Goal: Task Accomplishment & Management: Complete application form

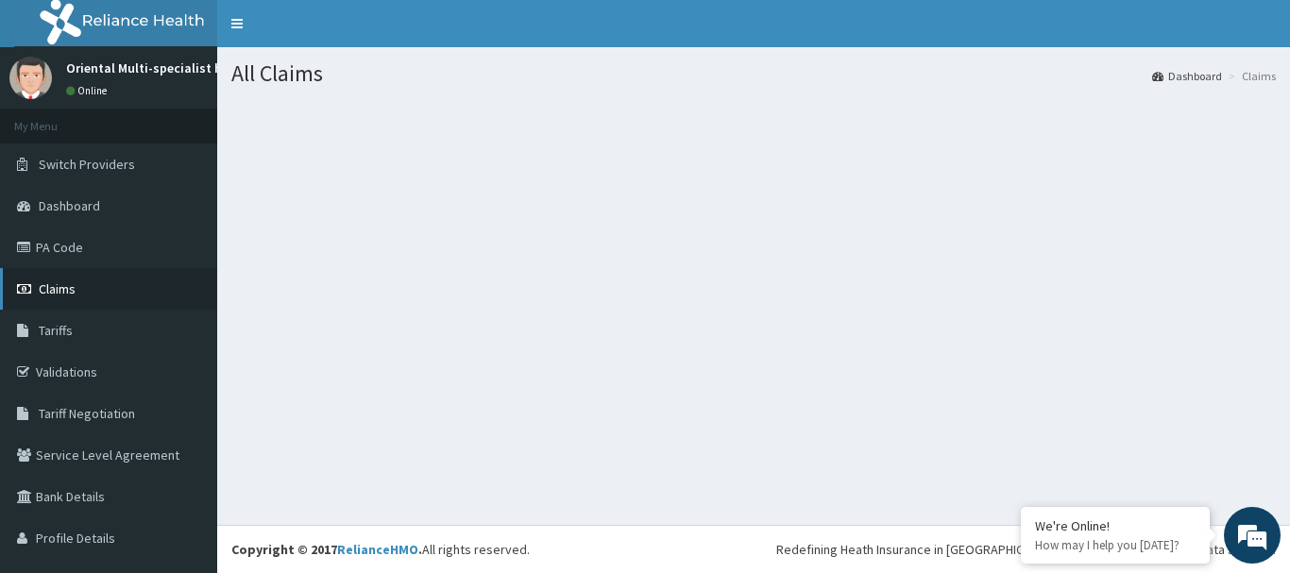
click at [97, 289] on link "Claims" at bounding box center [108, 289] width 217 height 42
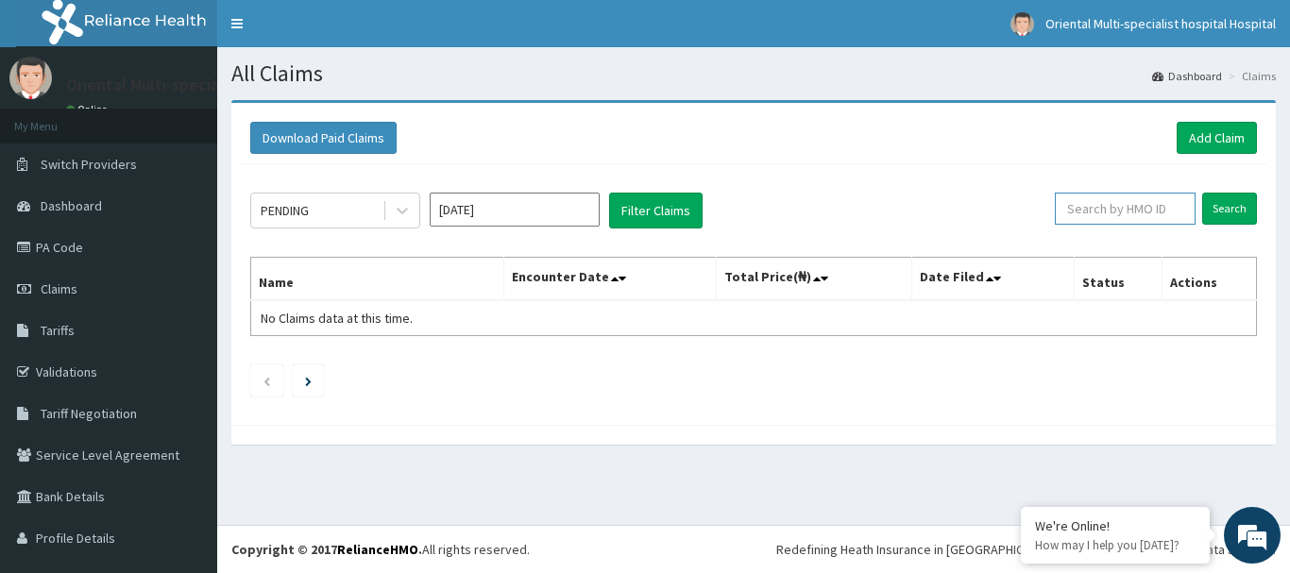
click at [1145, 215] on input "text" at bounding box center [1125, 209] width 141 height 32
paste input "net/10017/a"
click at [1145, 215] on input "net/10017/a" at bounding box center [1125, 209] width 141 height 32
type input "net/10017/a"
click at [1241, 218] on input "Search" at bounding box center [1229, 209] width 55 height 32
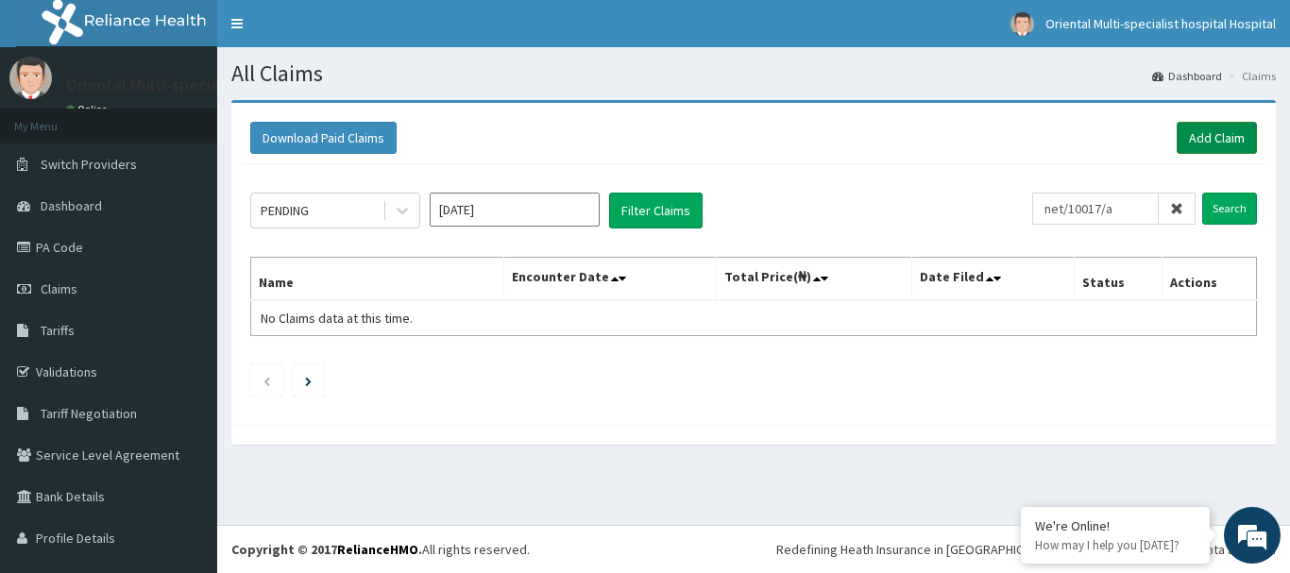
click at [1226, 139] on link "Add Claim" at bounding box center [1217, 138] width 80 height 32
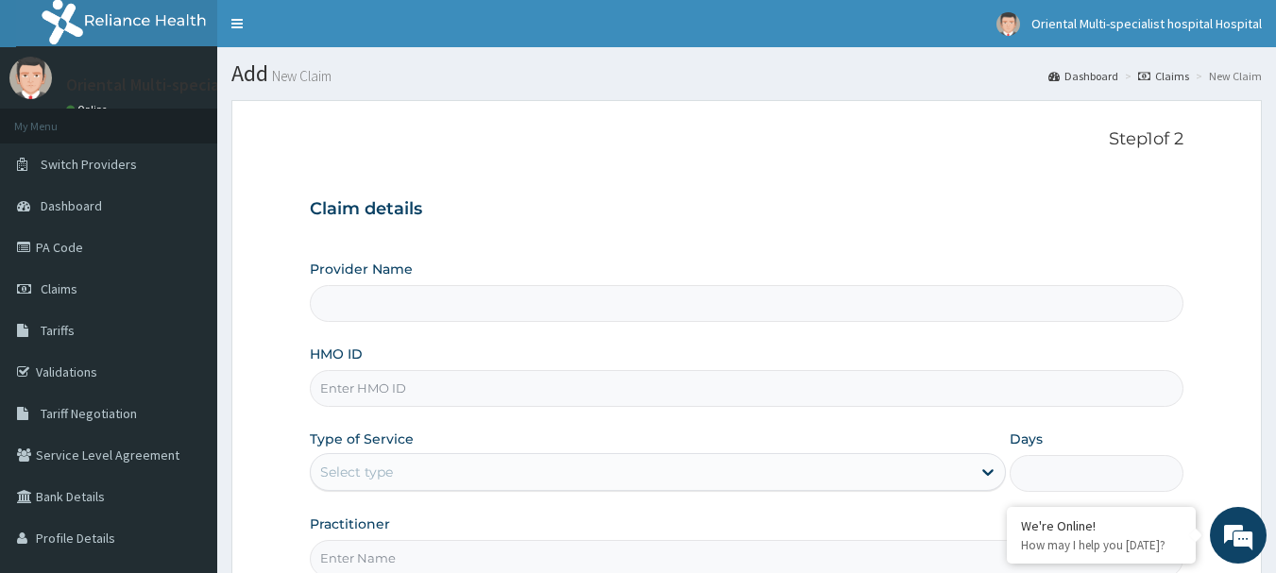
click at [520, 377] on input "HMO ID" at bounding box center [747, 388] width 875 height 37
paste input "net/10017/a"
type input "net/10017/a"
click at [562, 465] on div "Select type" at bounding box center [641, 472] width 660 height 30
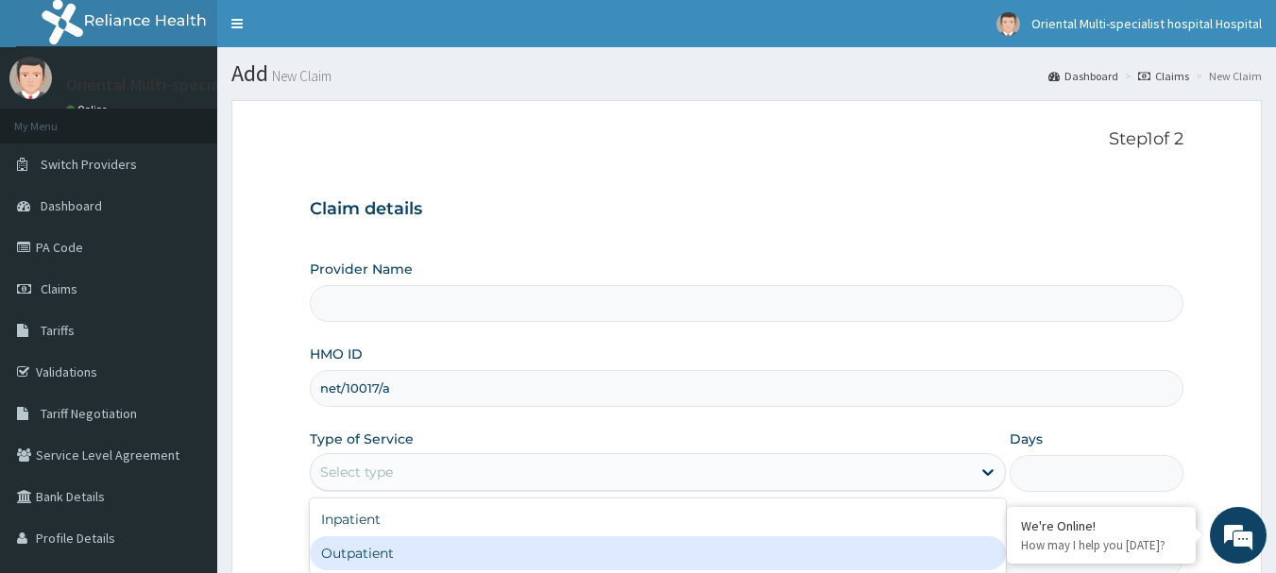
click at [547, 541] on div "Outpatient" at bounding box center [658, 553] width 696 height 34
type input "1"
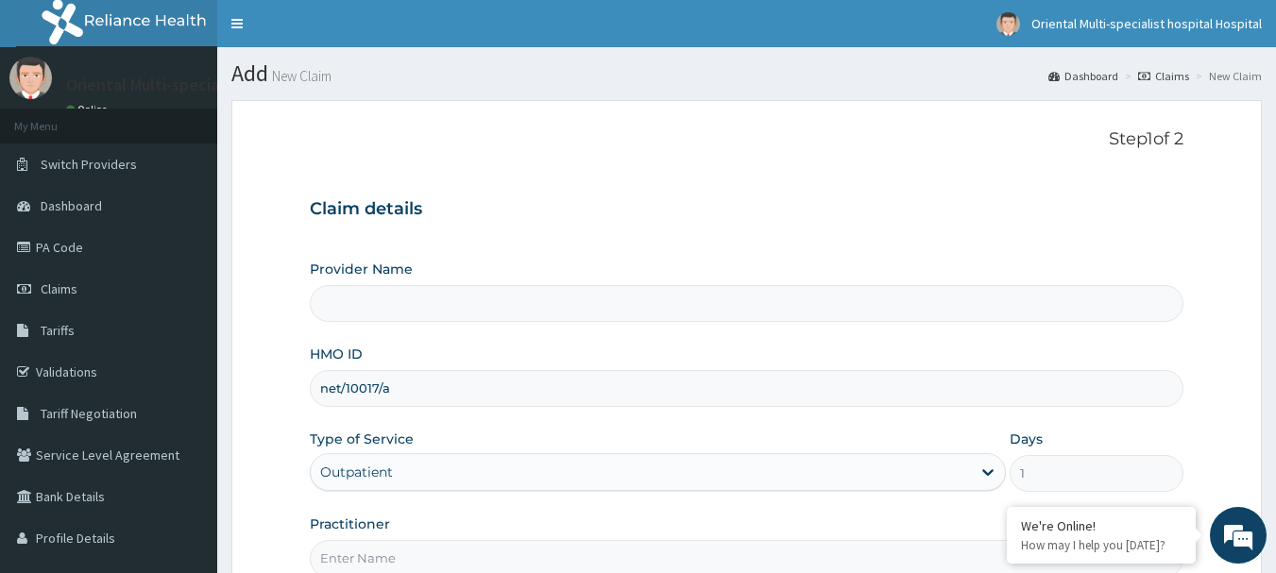
type input "Oriental Multi-specialist Hospital"
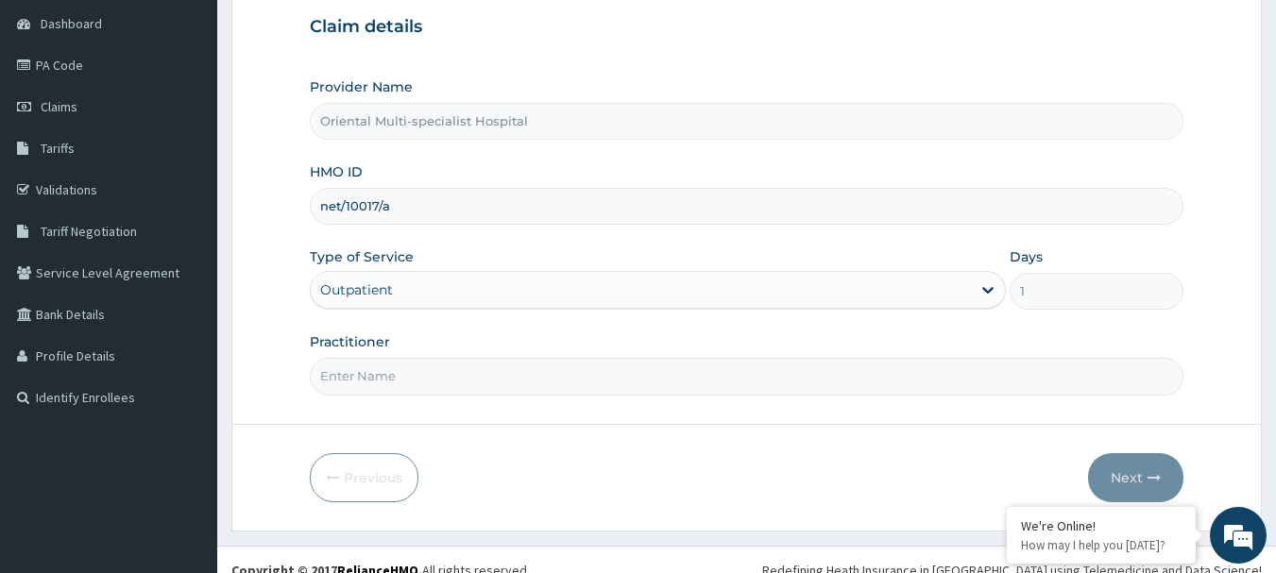
scroll to position [187, 0]
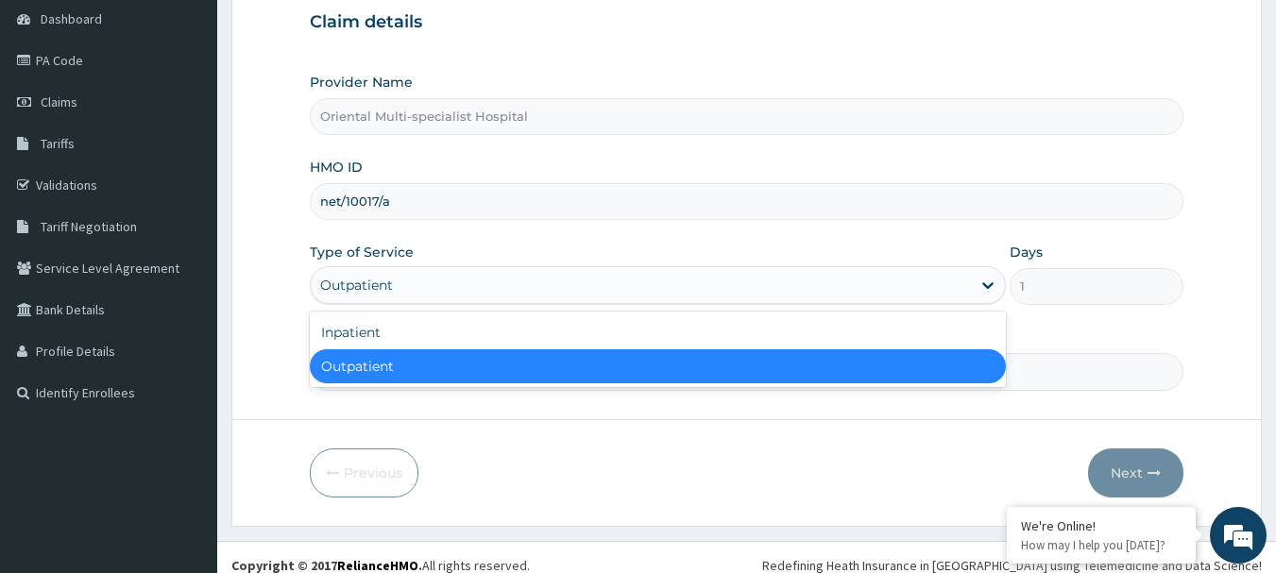
click at [818, 277] on div "Outpatient" at bounding box center [641, 285] width 660 height 30
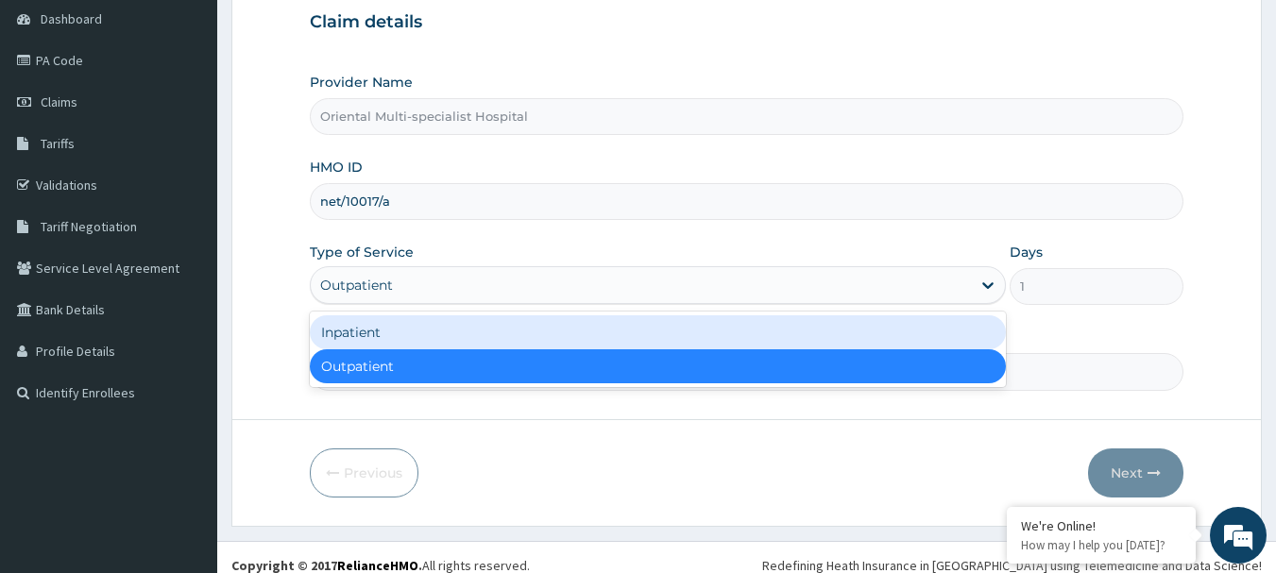
click at [794, 338] on div "Inpatient" at bounding box center [658, 332] width 696 height 34
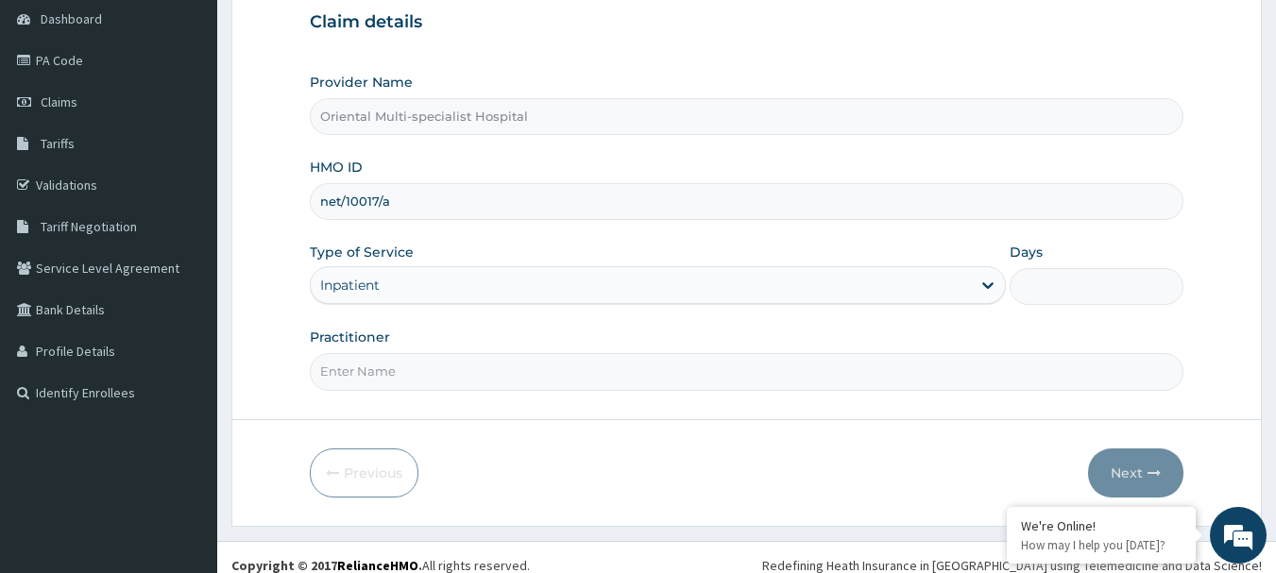
click at [1056, 282] on input "Days" at bounding box center [1097, 286] width 174 height 37
type input "2"
type input "6"
click at [944, 379] on input "Practitioner" at bounding box center [747, 371] width 875 height 37
click at [943, 379] on input "Practitioner" at bounding box center [747, 371] width 875 height 37
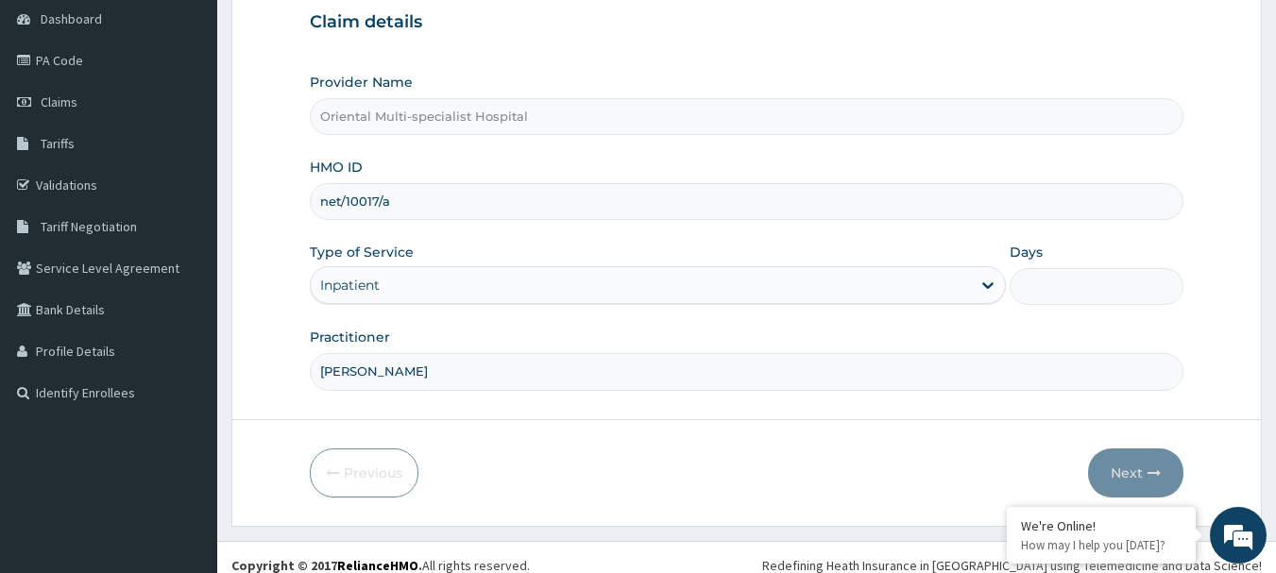
type input "Dr Armstrong"
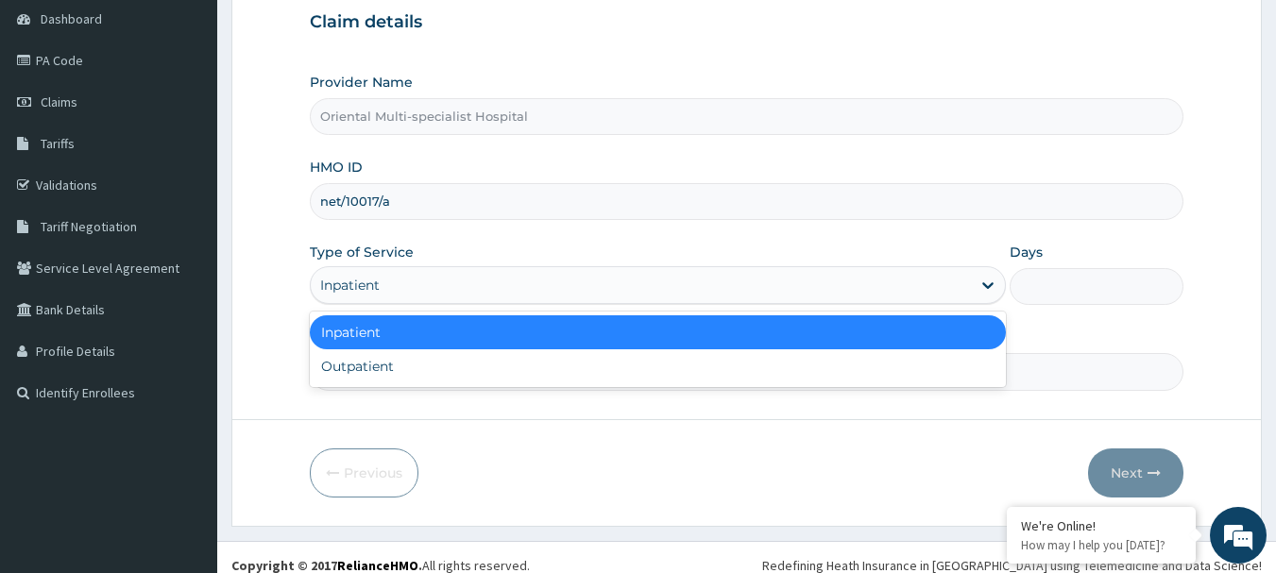
click at [681, 291] on div "Inpatient" at bounding box center [641, 285] width 660 height 30
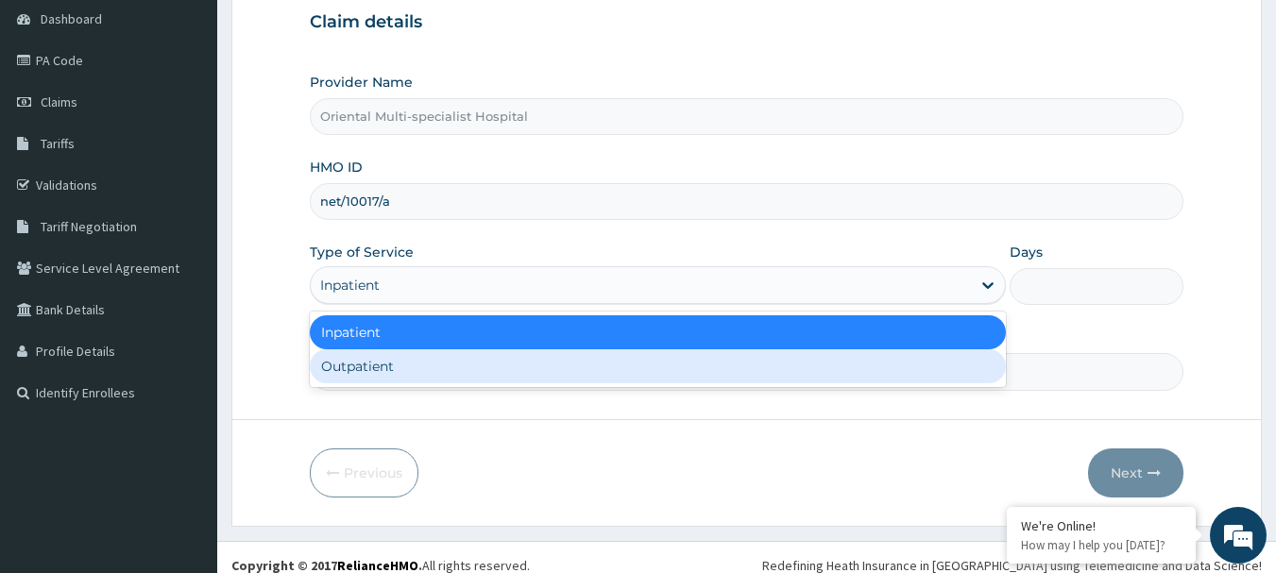
click at [673, 369] on div "Outpatient" at bounding box center [658, 366] width 696 height 34
type input "1"
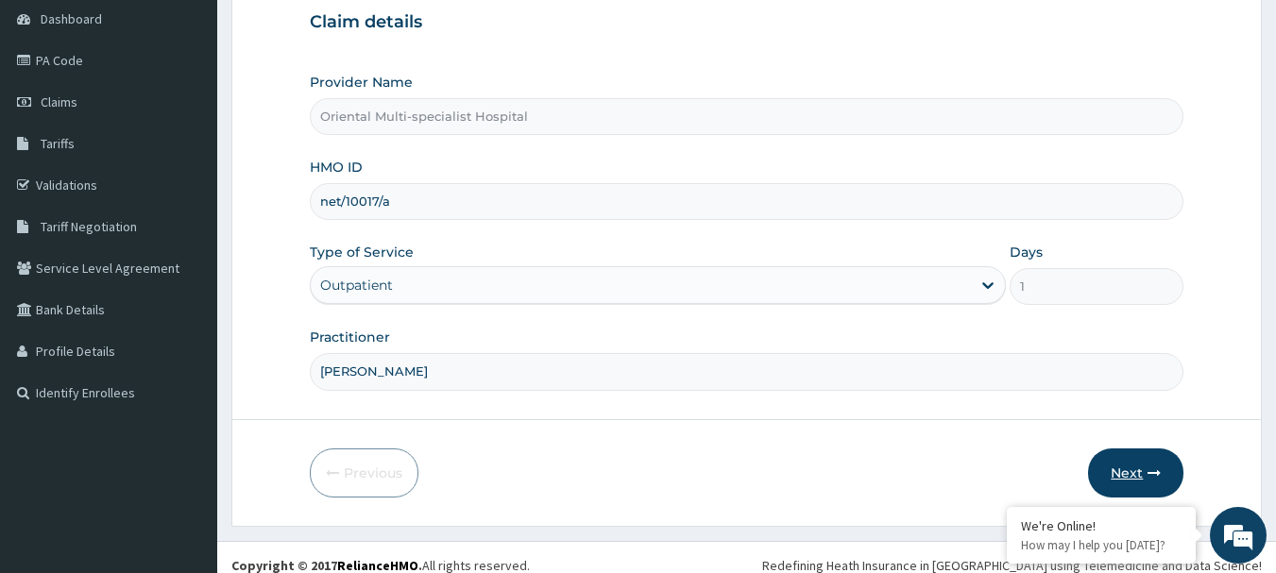
click at [1140, 475] on button "Next" at bounding box center [1135, 473] width 95 height 49
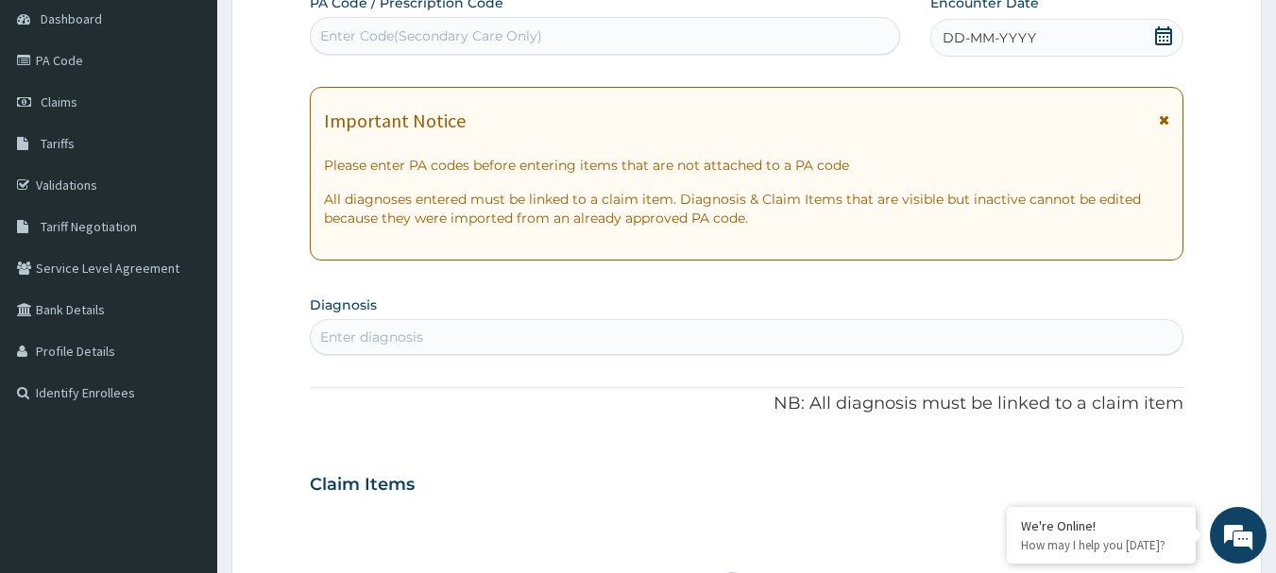
click at [550, 34] on div "Enter Code(Secondary Care Only)" at bounding box center [605, 36] width 589 height 30
paste input "PA/92B847"
type input "PA/92B847"
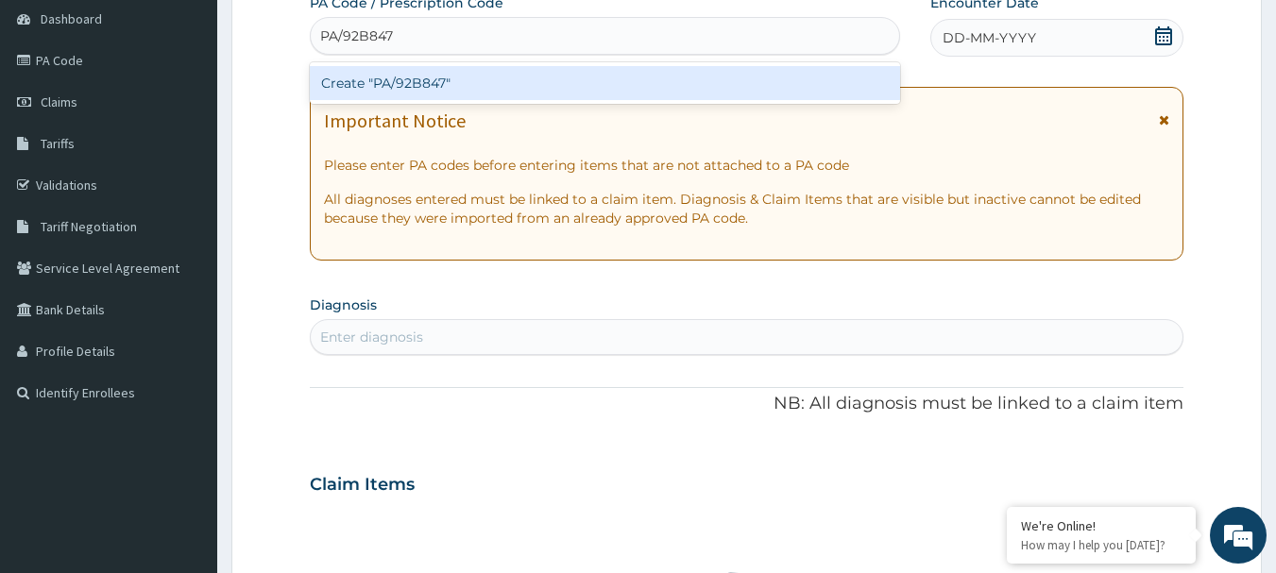
click at [550, 77] on div "Create "PA/92B847"" at bounding box center [605, 83] width 591 height 34
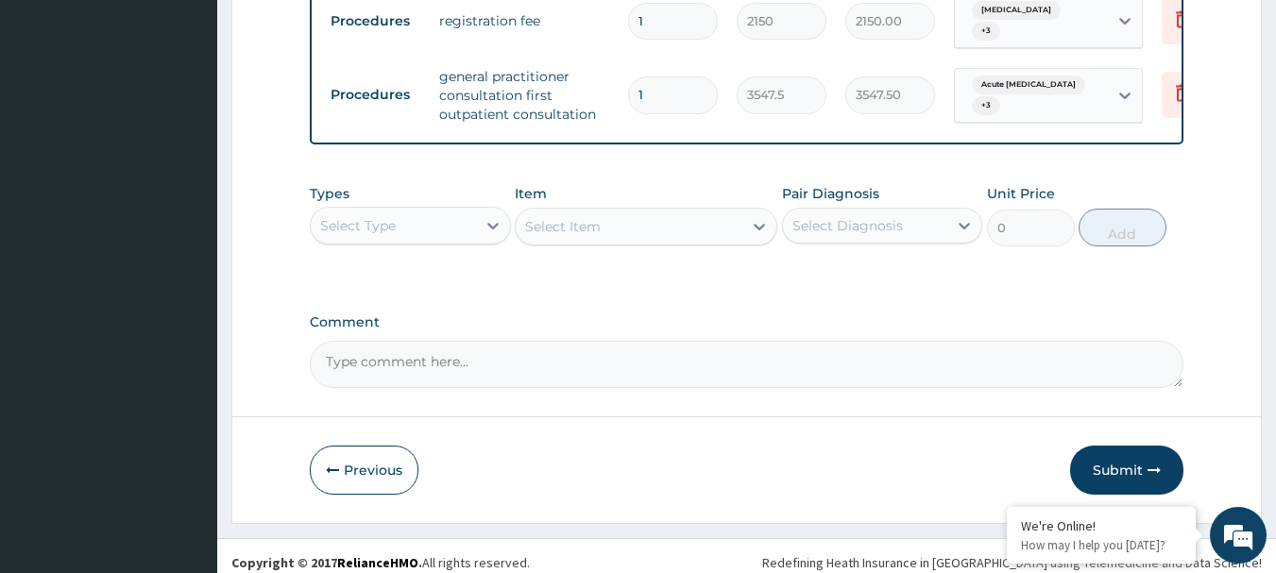
scroll to position [1247, 0]
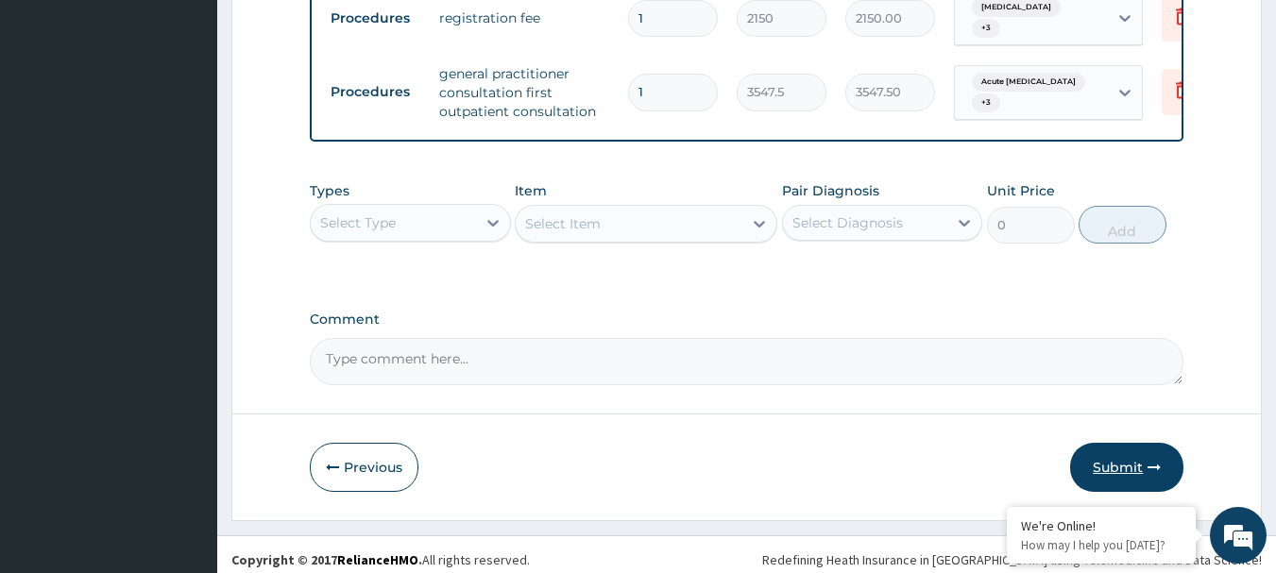
click at [1124, 477] on button "Submit" at bounding box center [1126, 467] width 113 height 49
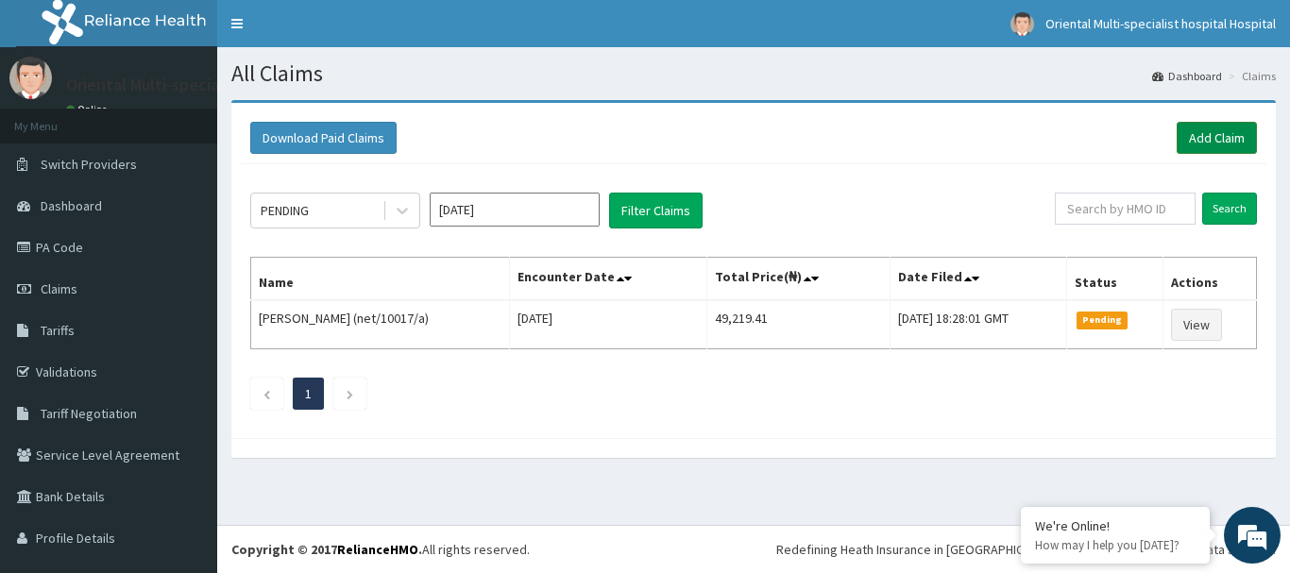
click at [1177, 143] on link "Add Claim" at bounding box center [1217, 138] width 80 height 32
click at [63, 244] on link "PA Code" at bounding box center [108, 248] width 217 height 42
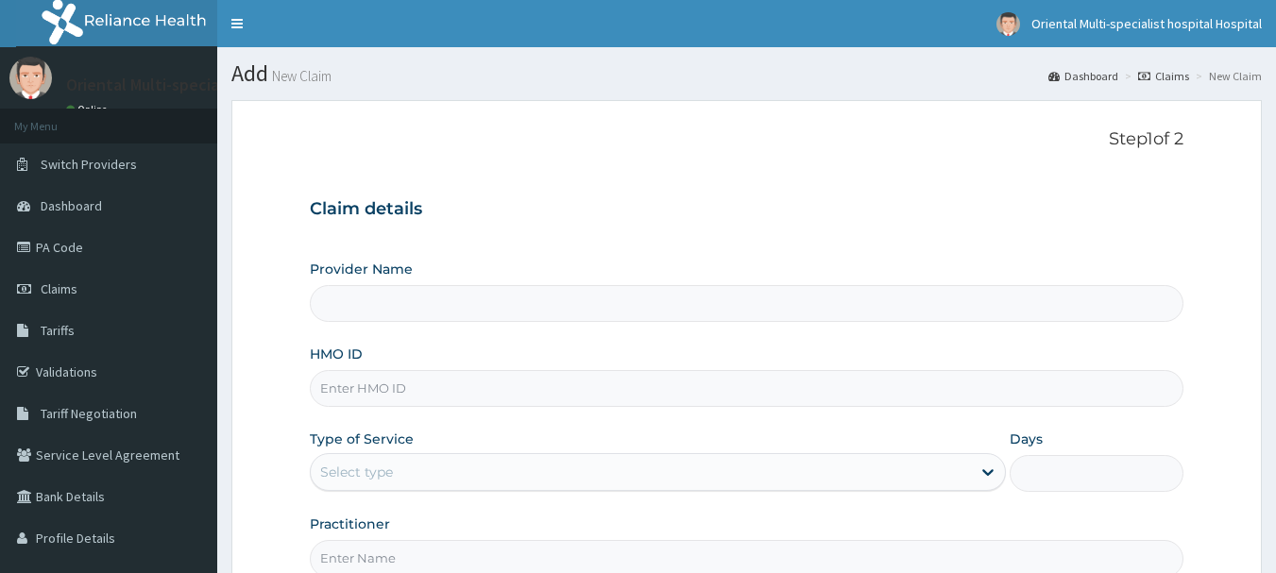
click at [435, 368] on div "HMO ID" at bounding box center [747, 376] width 875 height 62
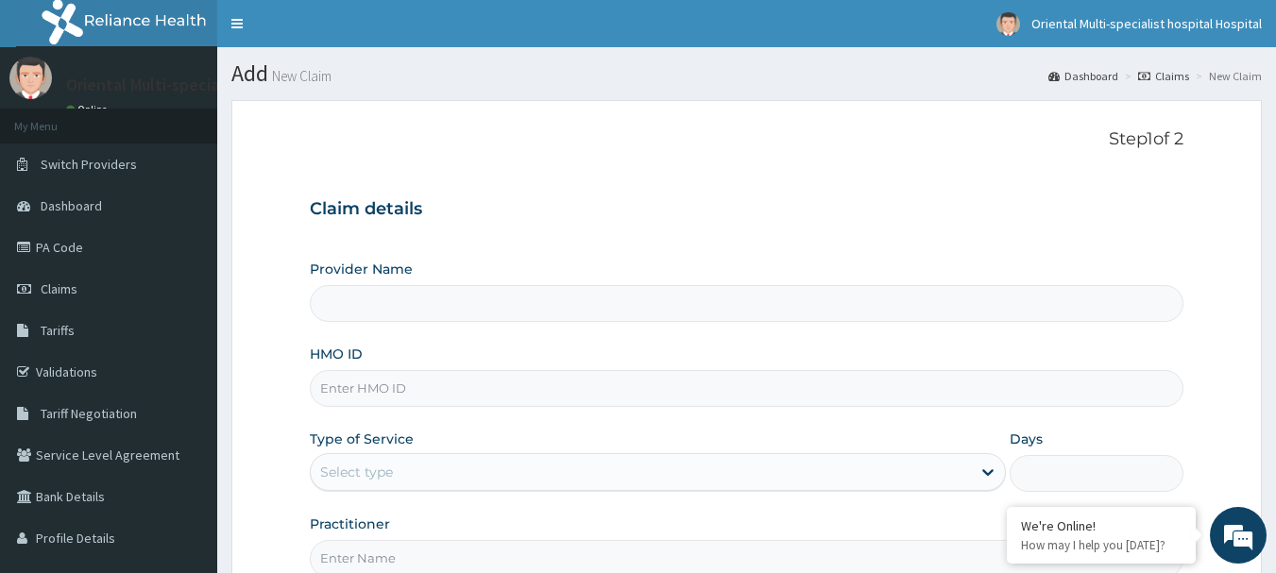
click at [429, 385] on input "HMO ID" at bounding box center [747, 388] width 875 height 37
paste input "GSY/10015/E"
type input "GSY/10015/E"
click at [628, 465] on div "Select type" at bounding box center [641, 472] width 660 height 30
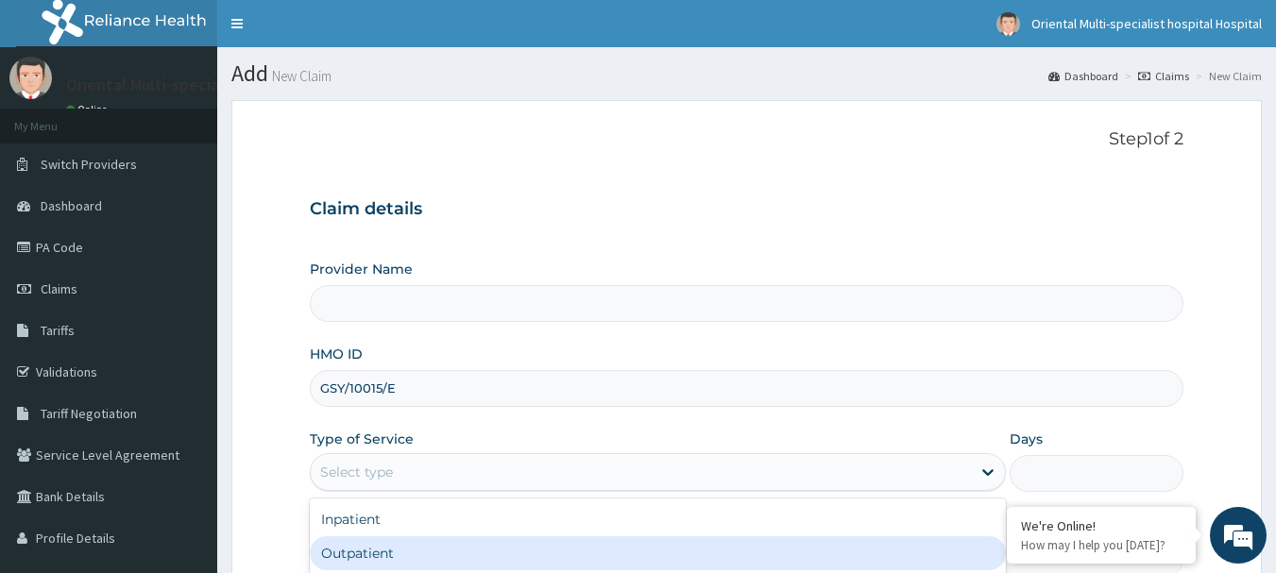
click at [631, 562] on div "Outpatient" at bounding box center [658, 553] width 696 height 34
type input "1"
type input "Oriental Multi-specialist Hospital"
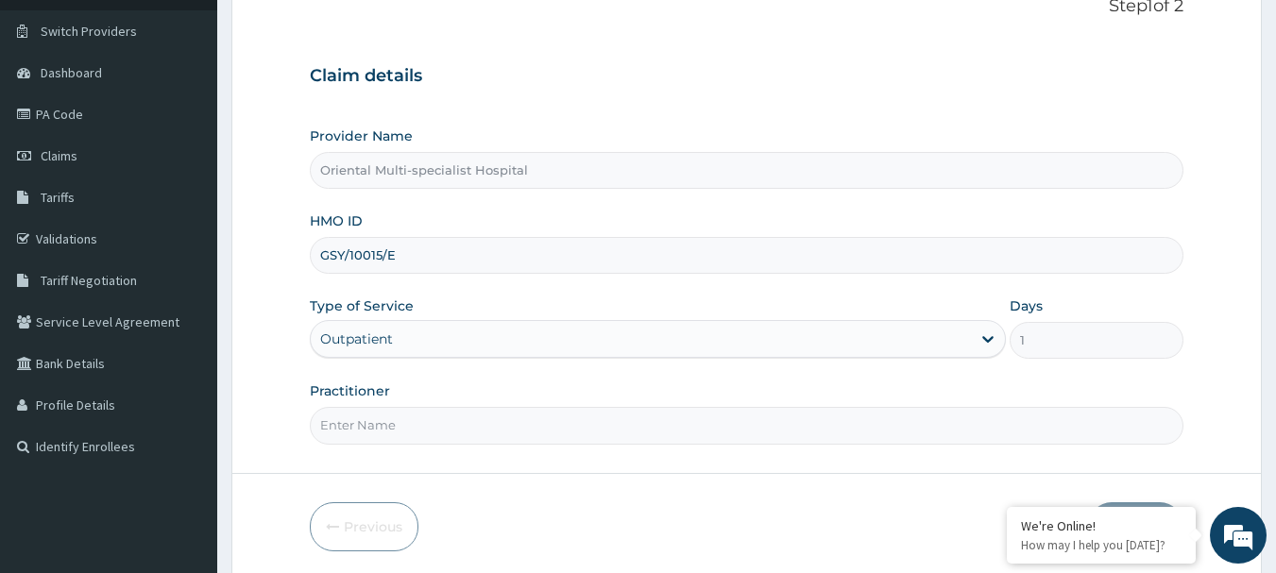
scroll to position [203, 0]
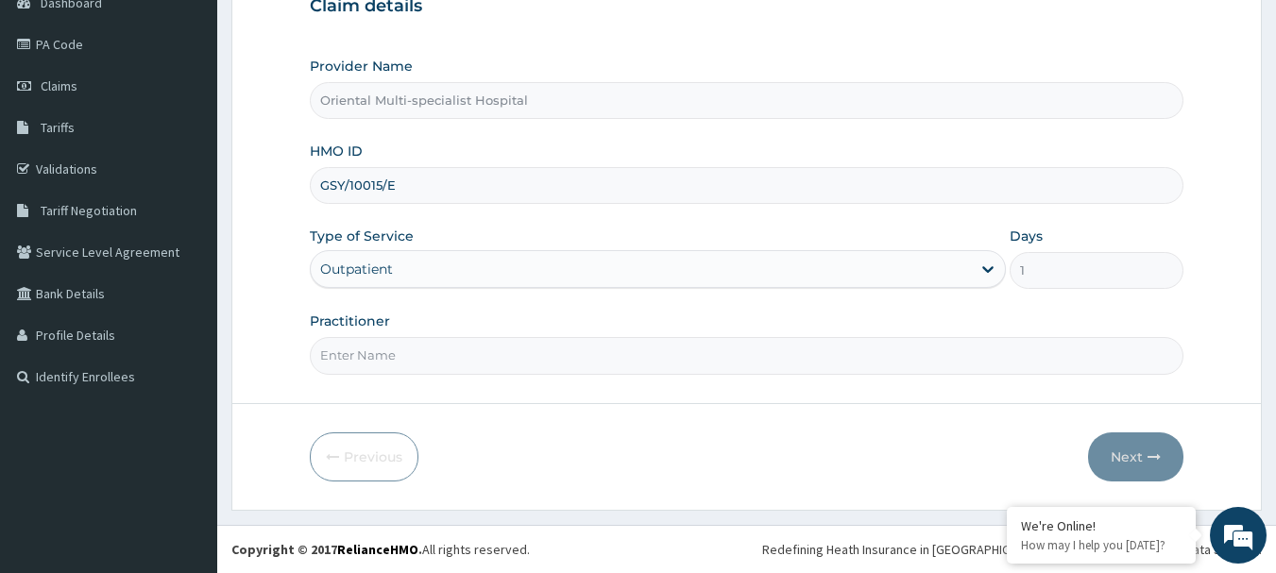
click at [687, 346] on input "Practitioner" at bounding box center [747, 355] width 875 height 37
type input "Dr Chukwuemeka"
click at [1124, 414] on form "Step 1 of 2 Claim details Provider Name Oriental Multi-specialist Hospital HMO …" at bounding box center [746, 203] width 1030 height 613
click at [1124, 460] on button "Next" at bounding box center [1135, 457] width 95 height 49
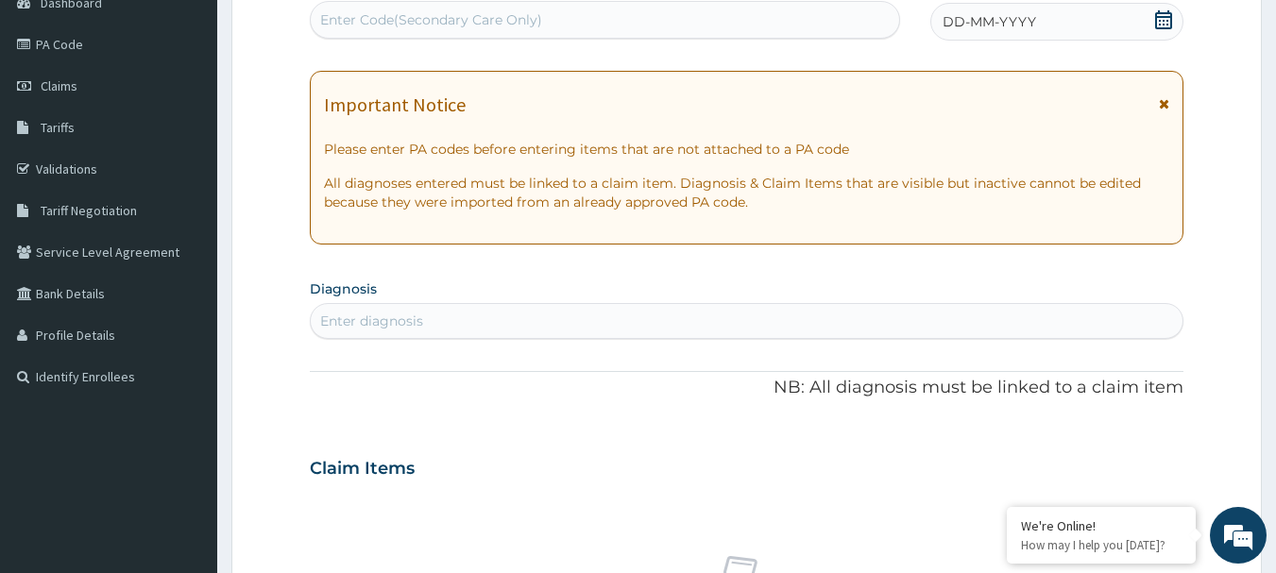
click at [437, 9] on div "Enter Code(Secondary Care Only)" at bounding box center [605, 20] width 589 height 30
paste input "PA/5FFDDC"
type input "PA/5FFDDC"
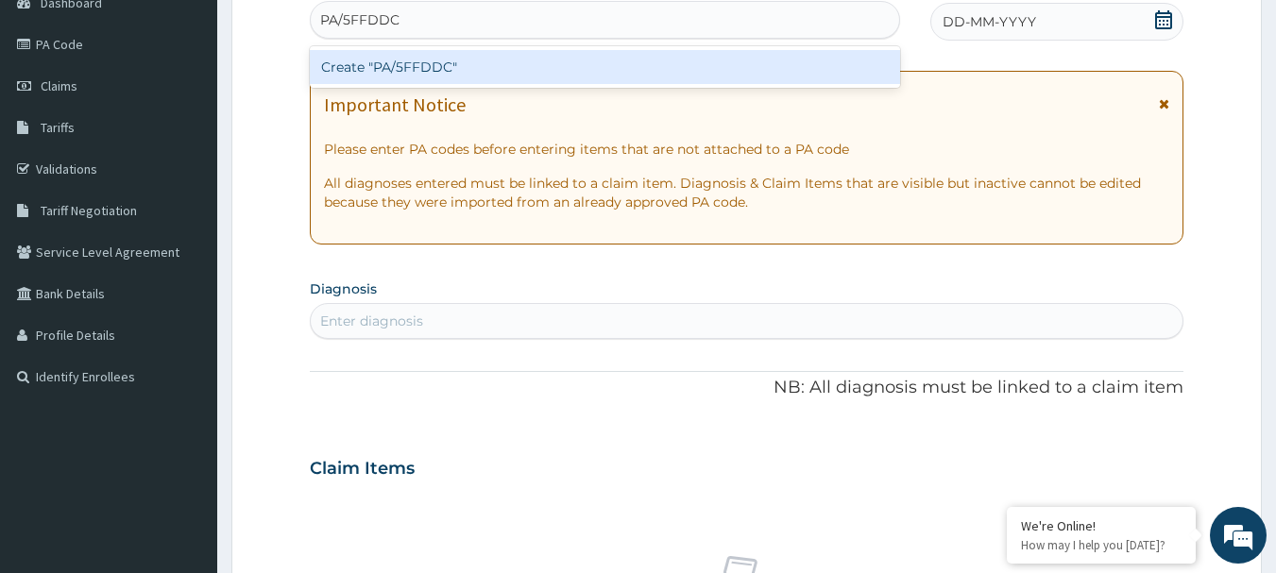
click at [454, 73] on div "Create "PA/5FFDDC"" at bounding box center [605, 67] width 591 height 34
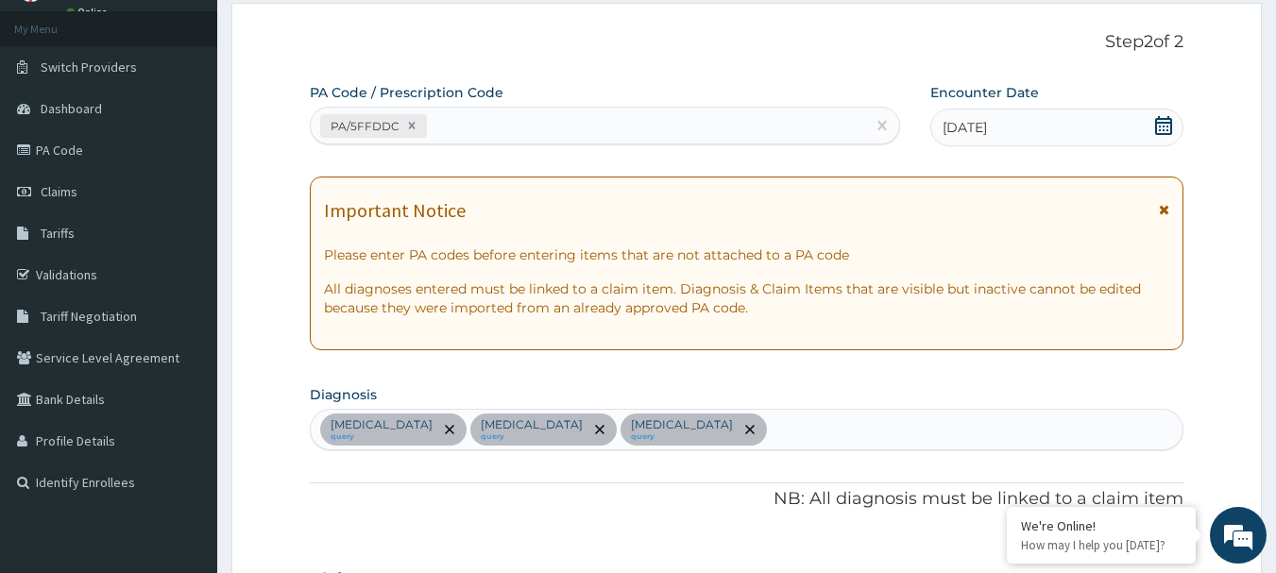
scroll to position [78, 0]
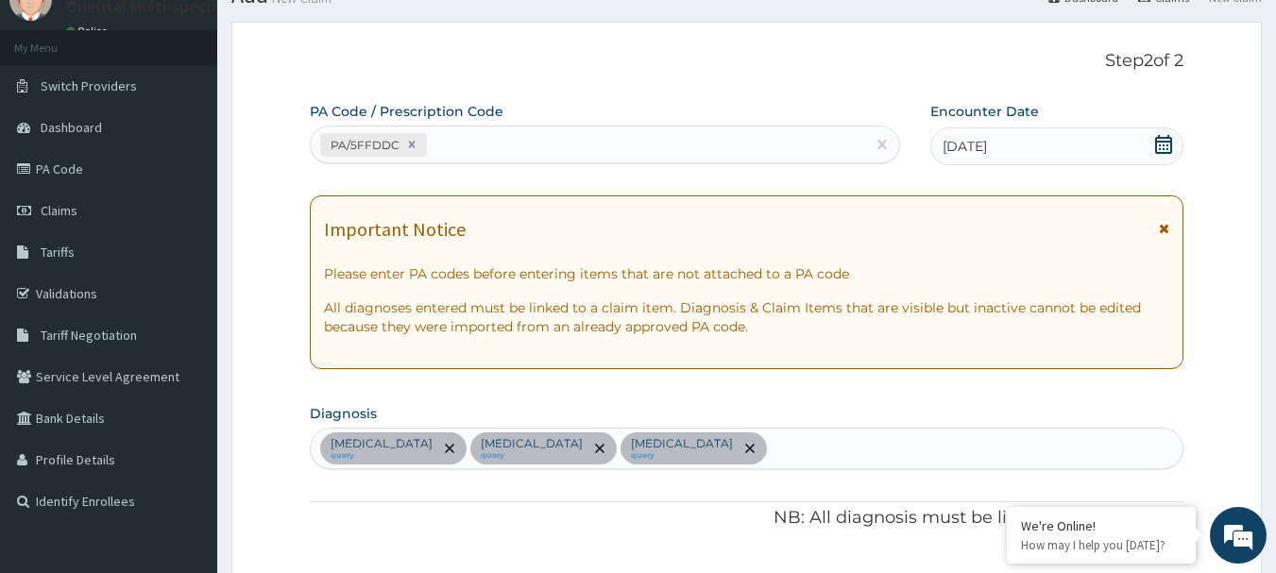
click at [688, 129] on div "PA/5FFDDC" at bounding box center [588, 144] width 555 height 31
paste input "PA/667452"
type input "PA/667452"
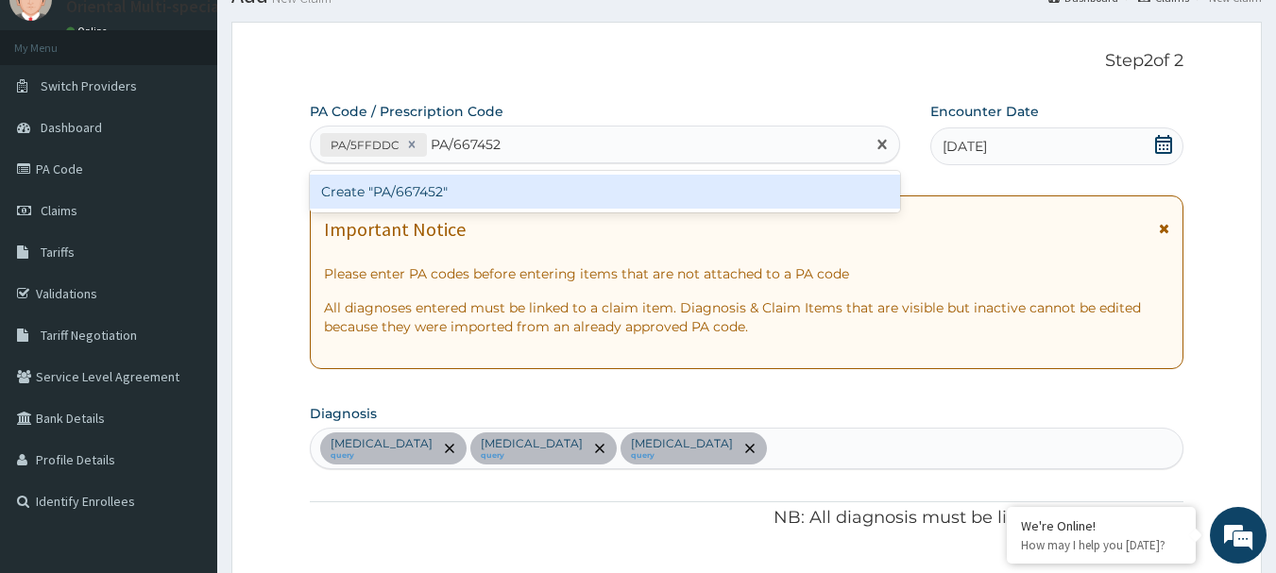
click at [642, 186] on div "Create "PA/667452"" at bounding box center [605, 192] width 591 height 34
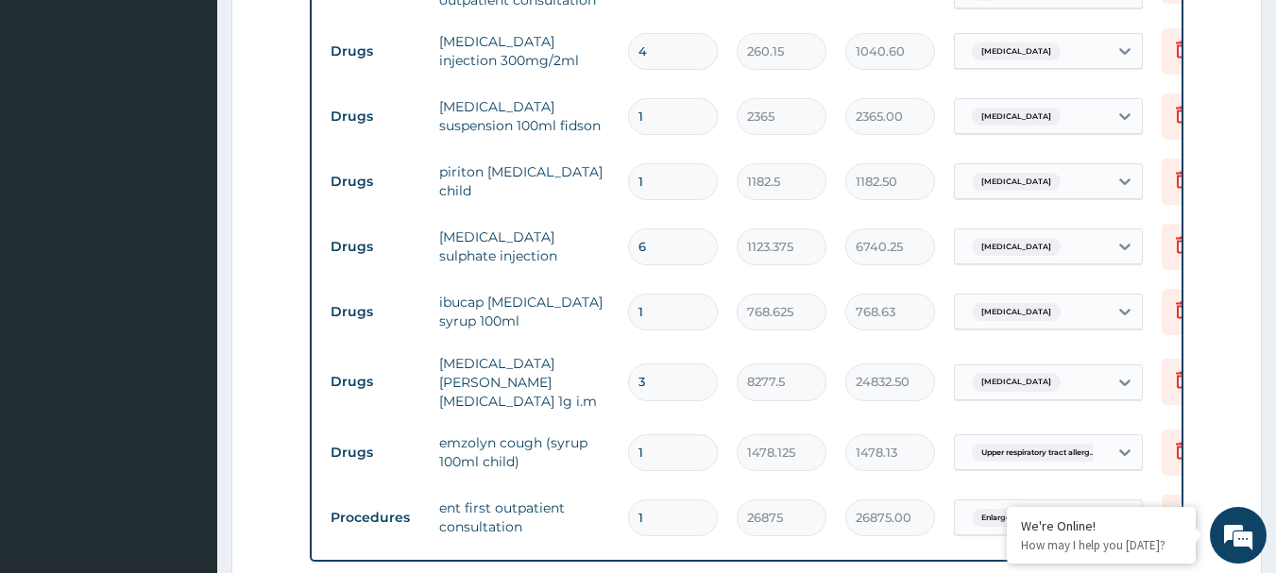
scroll to position [1506, 0]
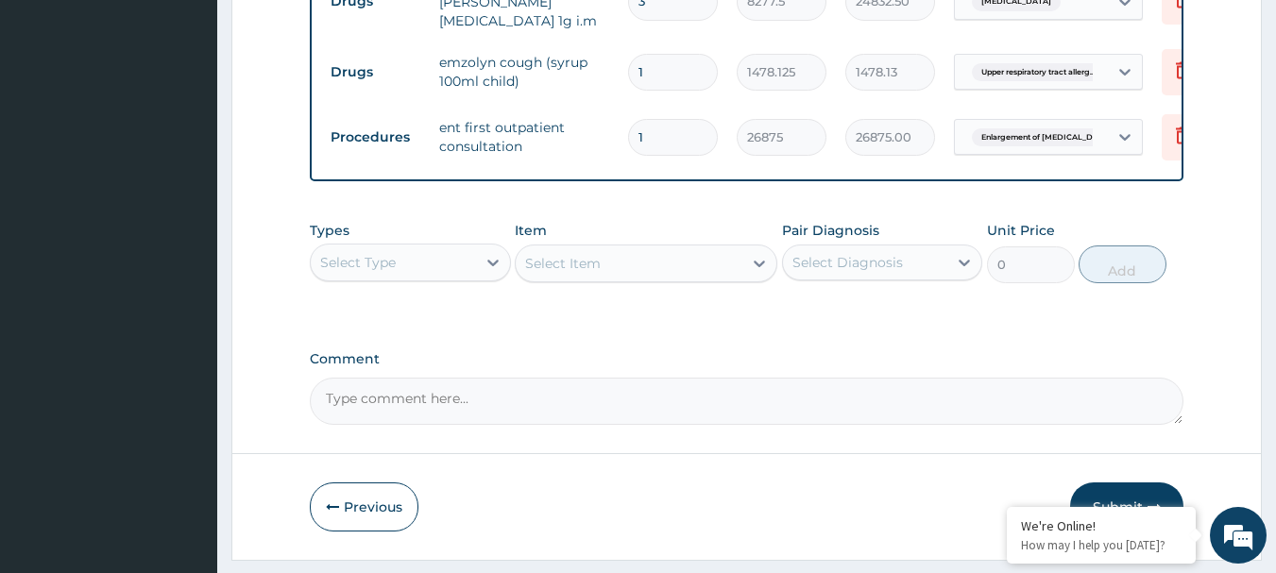
click at [1102, 483] on button "Submit" at bounding box center [1126, 507] width 113 height 49
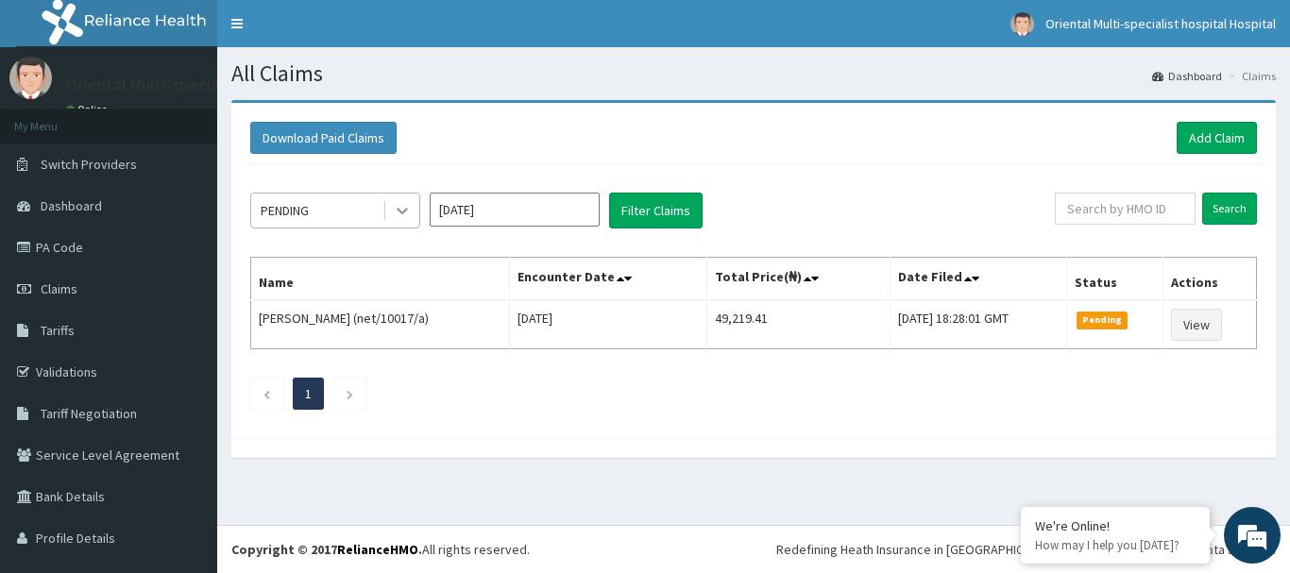
click at [395, 223] on div at bounding box center [402, 211] width 34 height 34
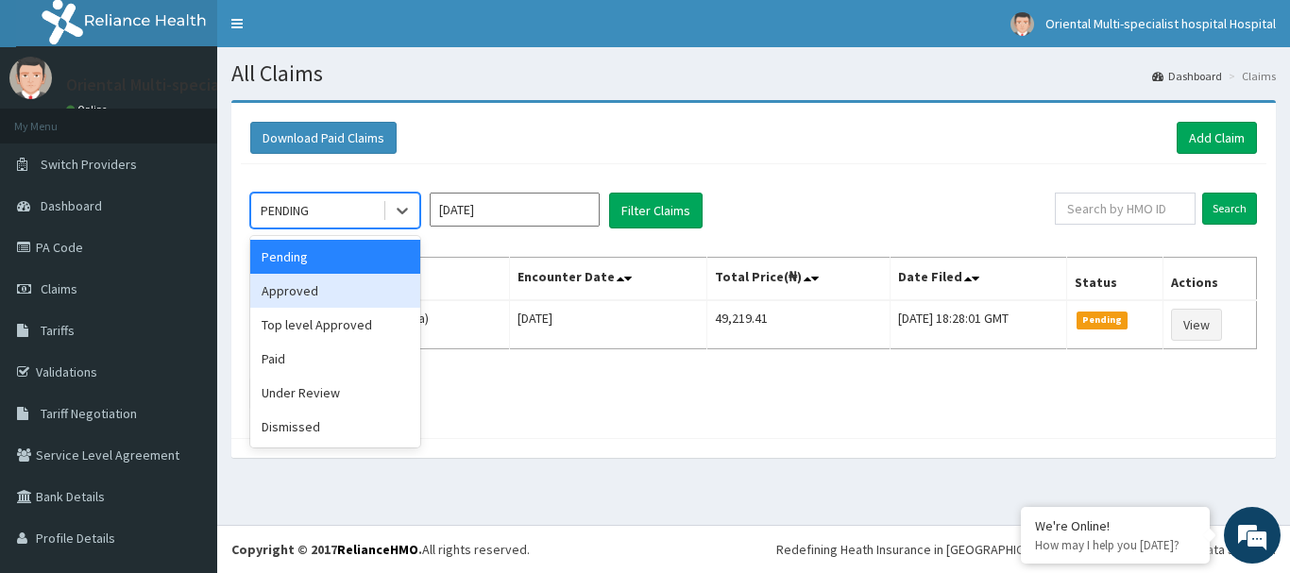
click at [380, 299] on div "Approved" at bounding box center [335, 291] width 170 height 34
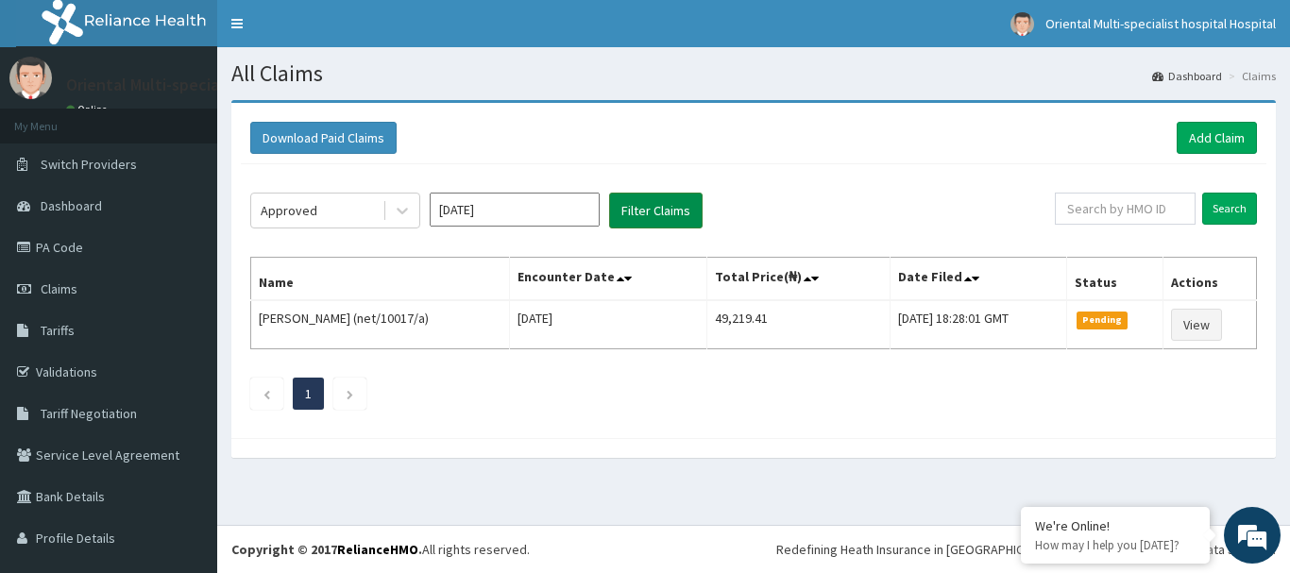
click at [690, 221] on button "Filter Claims" at bounding box center [656, 211] width 94 height 36
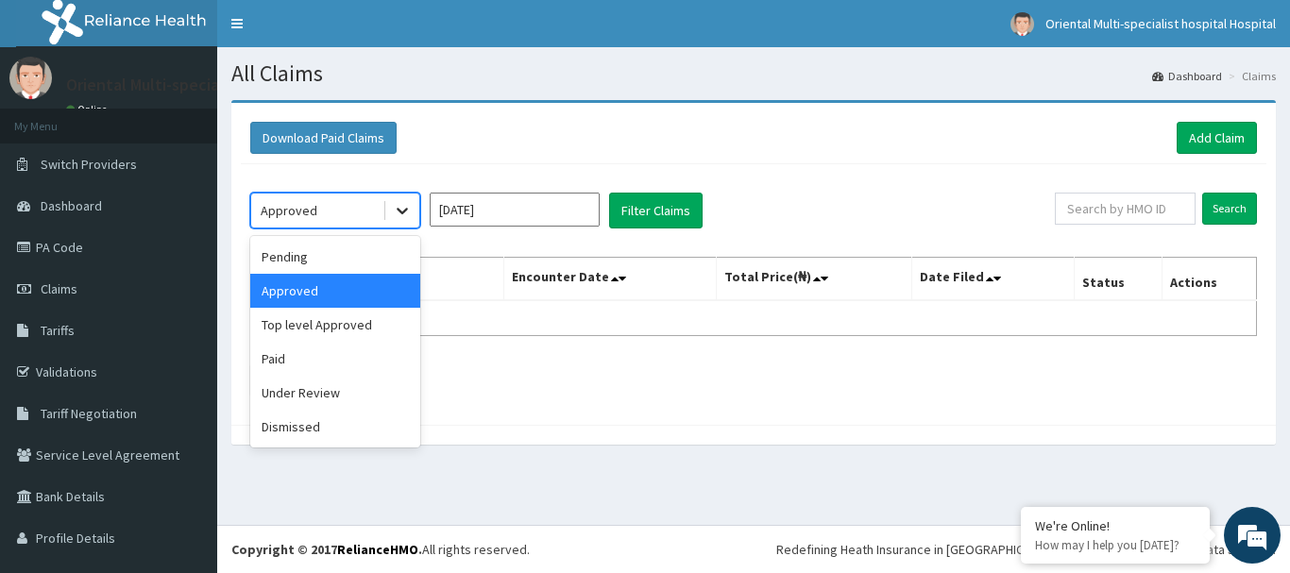
click at [400, 213] on icon at bounding box center [402, 210] width 19 height 19
click at [372, 381] on div "Under Review" at bounding box center [335, 393] width 170 height 34
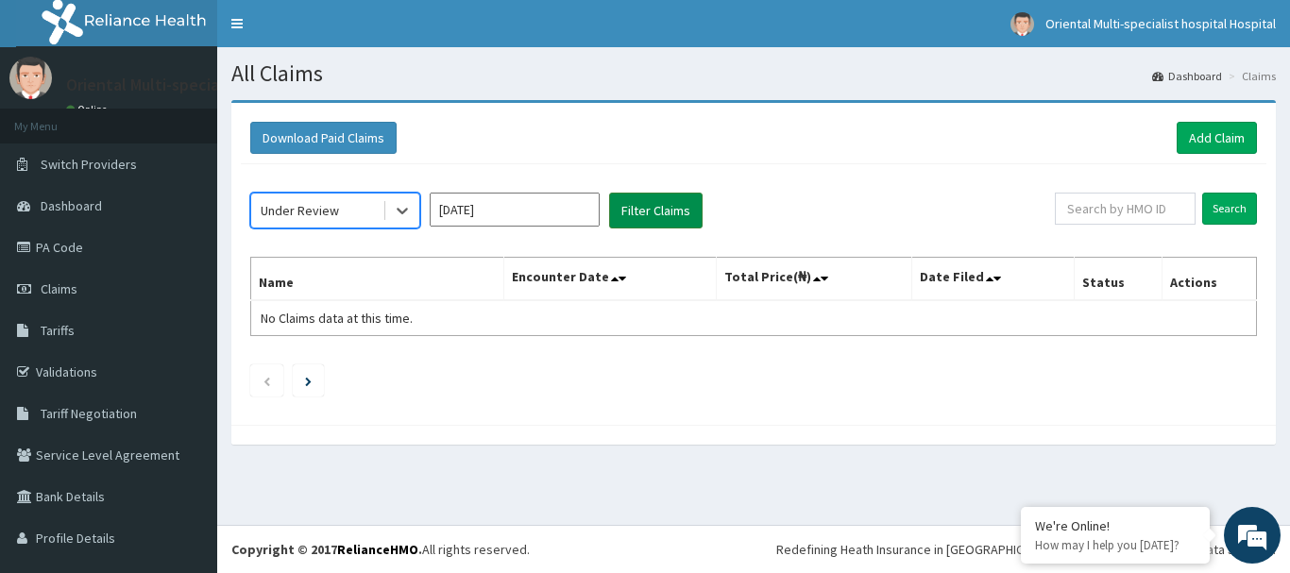
click at [665, 229] on button "Filter Claims" at bounding box center [656, 211] width 94 height 36
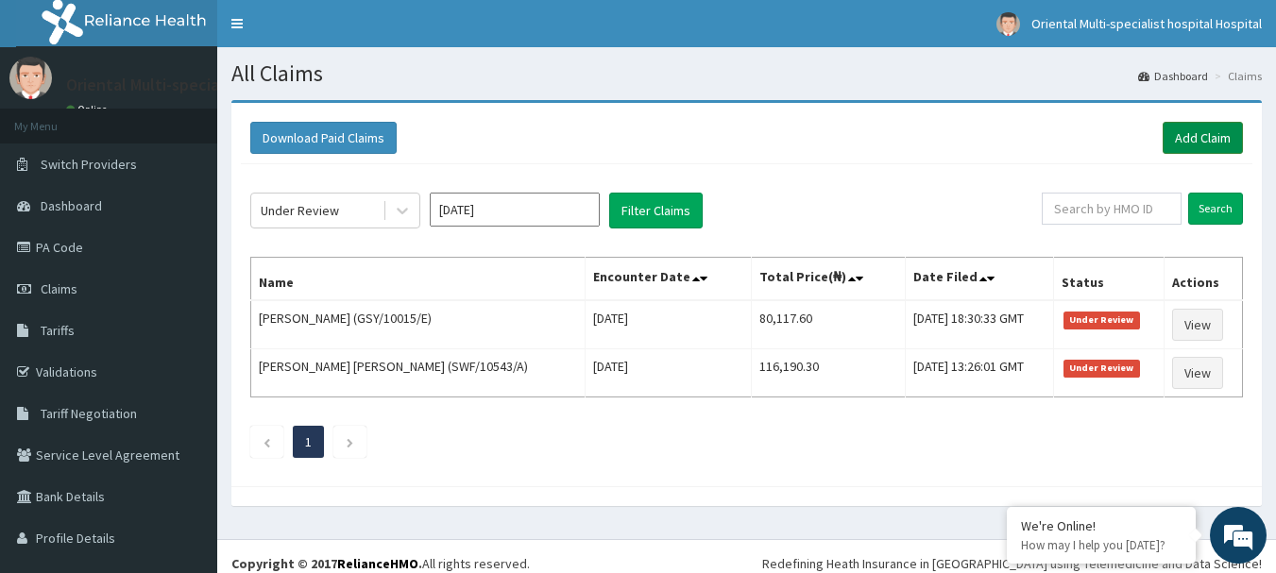
click at [1221, 137] on link "Add Claim" at bounding box center [1203, 138] width 80 height 32
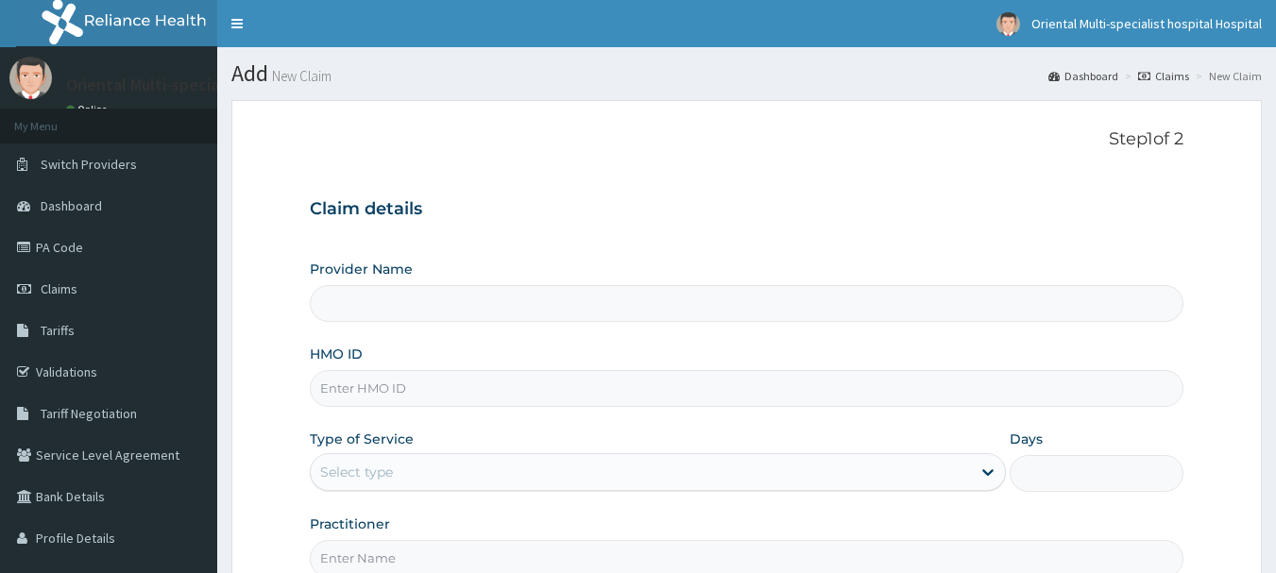
click at [586, 403] on input "HMO ID" at bounding box center [747, 388] width 875 height 37
paste input "gsy/10015/f"
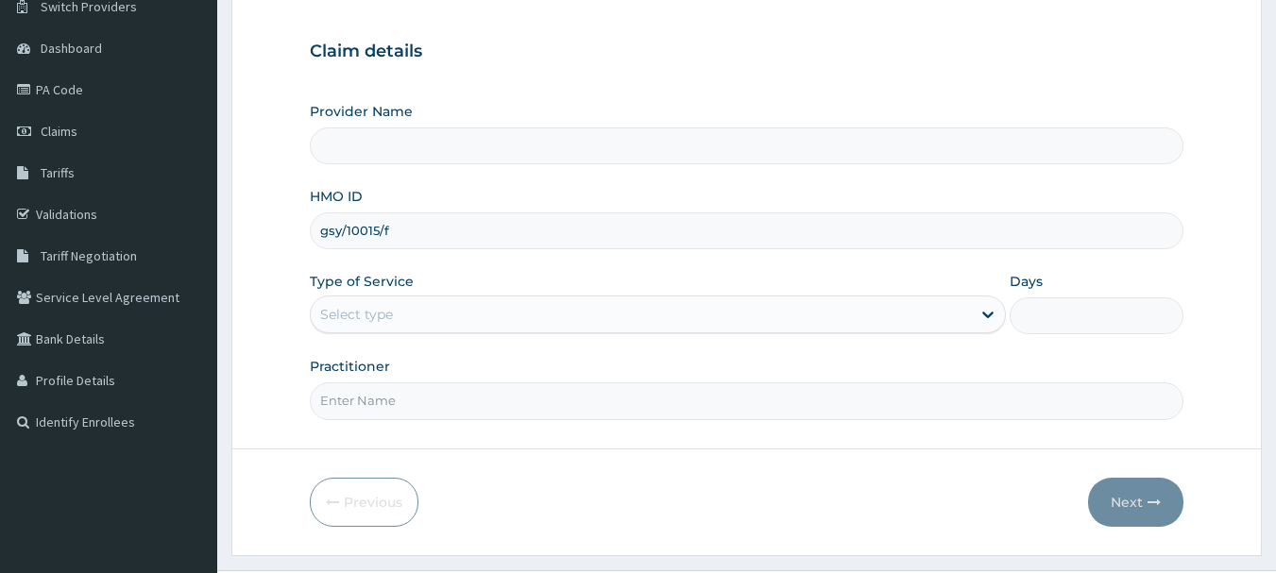
type input "gsy/10015/f"
type input "Oriental Multi-specialist Hospital"
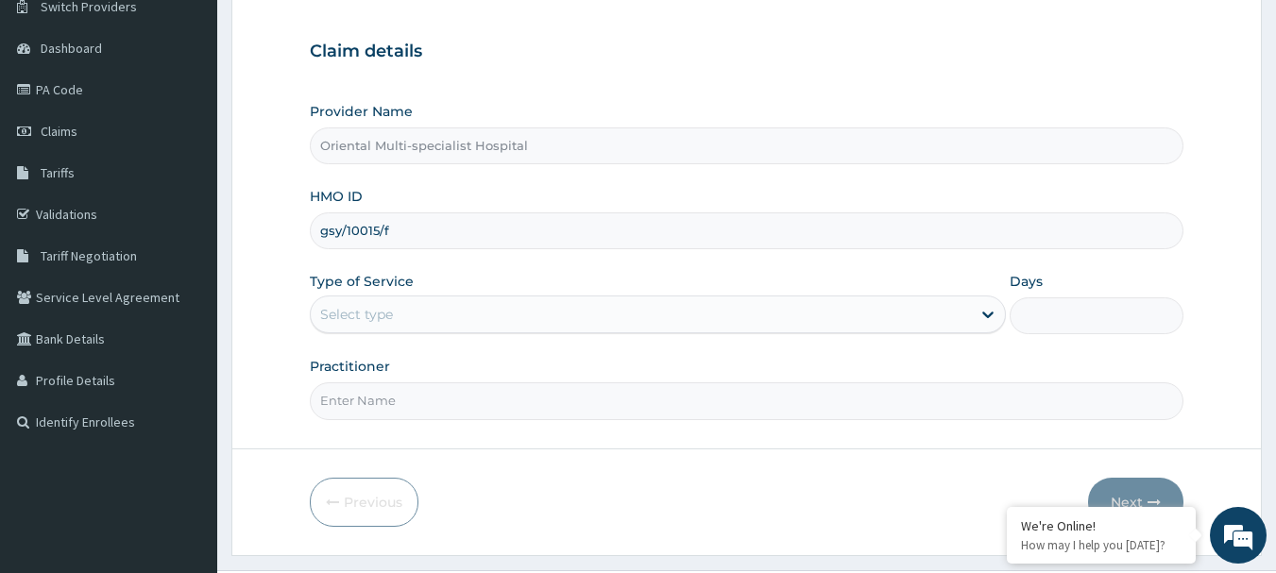
scroll to position [0, 0]
drag, startPoint x: 427, startPoint y: 236, endPoint x: 281, endPoint y: 236, distance: 146.4
click at [281, 236] on form "Step 1 of 2 Claim details Provider Name Oriental Multi-specialist Hospital HMO …" at bounding box center [746, 248] width 1030 height 613
paste input "avl/10595/c"
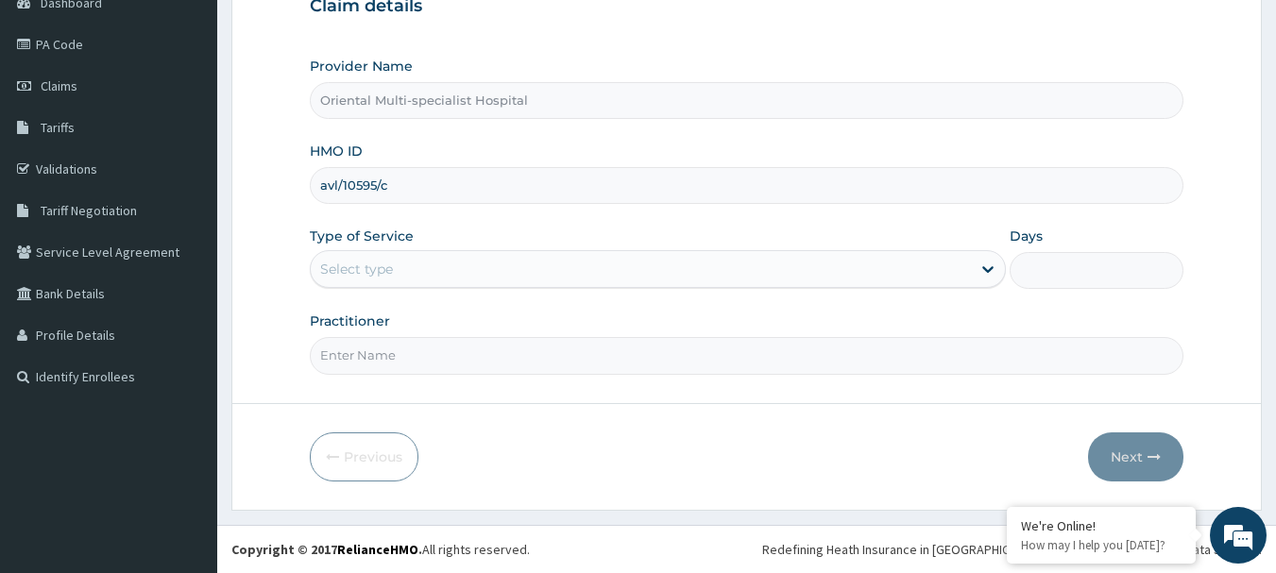
type input "avl/10595/c"
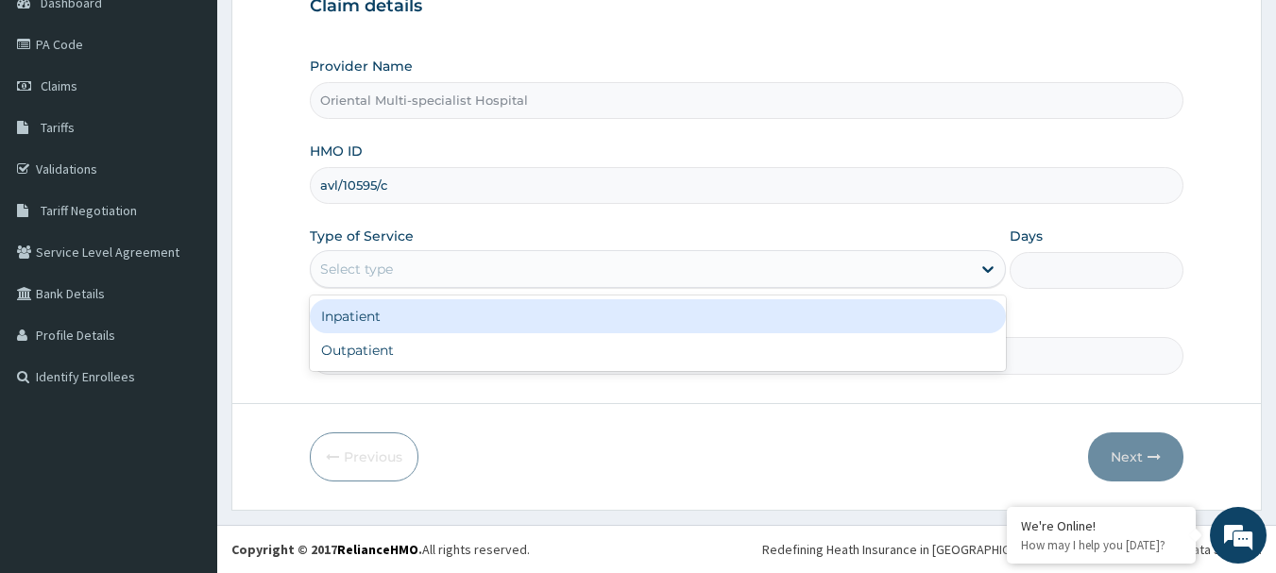
click at [674, 281] on div "Select type" at bounding box center [658, 269] width 696 height 38
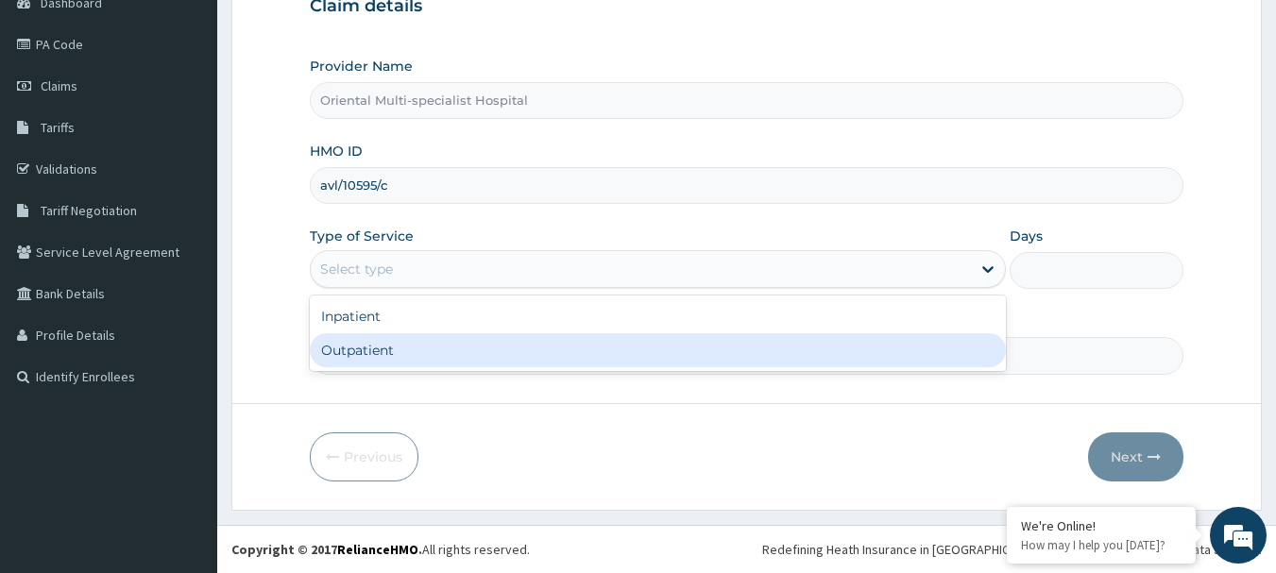
click at [674, 340] on div "Outpatient" at bounding box center [658, 350] width 696 height 34
type input "1"
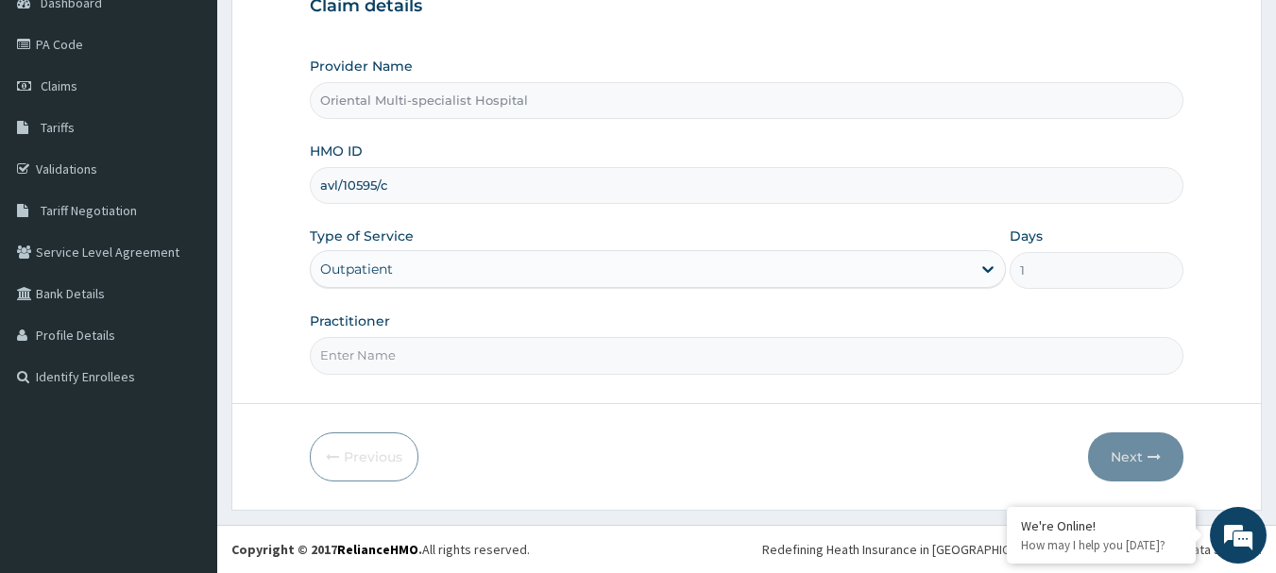
click at [924, 328] on div "Practitioner" at bounding box center [747, 343] width 875 height 62
click at [922, 375] on form "Step 1 of 2 Claim details Provider Name Oriental Multi-specialist Hospital HMO …" at bounding box center [746, 203] width 1030 height 613
click at [922, 370] on input "Practitioner" at bounding box center [747, 355] width 875 height 37
type input "[PERSON_NAME]"
click at [1113, 454] on button "Next" at bounding box center [1135, 457] width 95 height 49
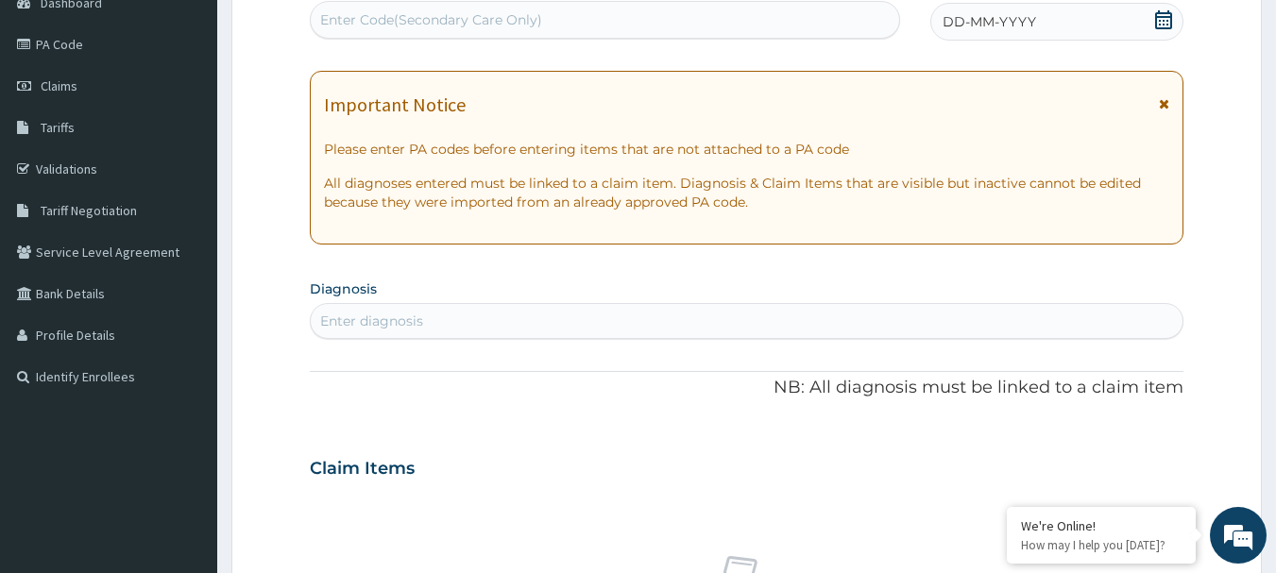
click at [611, 22] on div "Enter Code(Secondary Care Only)" at bounding box center [605, 20] width 589 height 30
paste input "PA/34D7E4"
type input "PA/34D7E4"
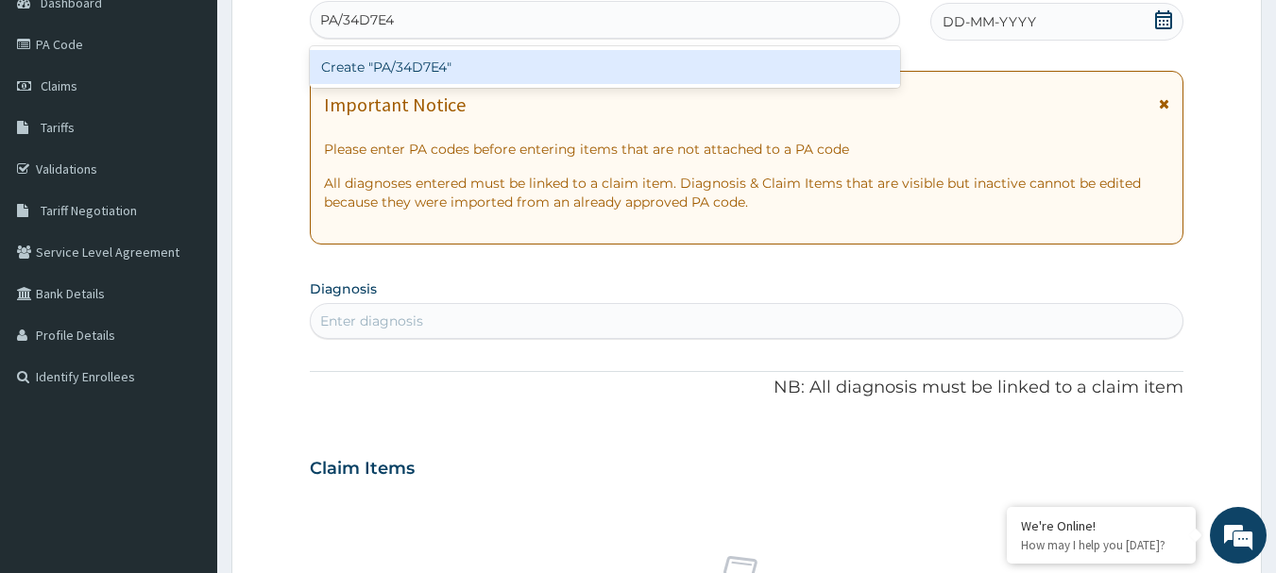
click at [593, 56] on div "Create "PA/34D7E4"" at bounding box center [605, 67] width 591 height 34
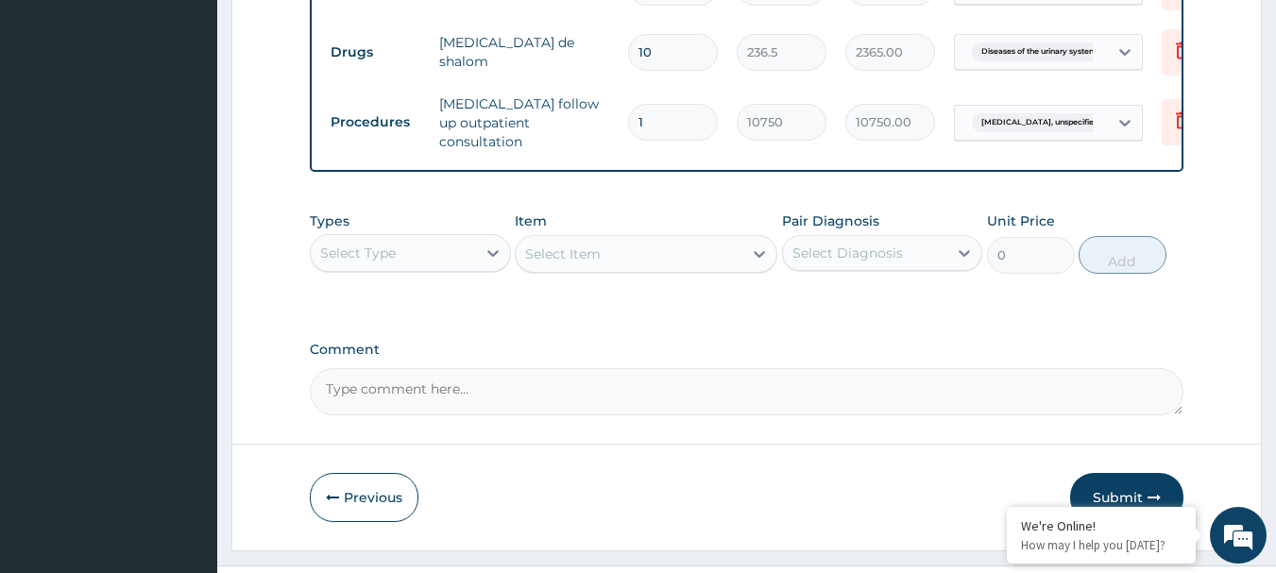
scroll to position [792, 0]
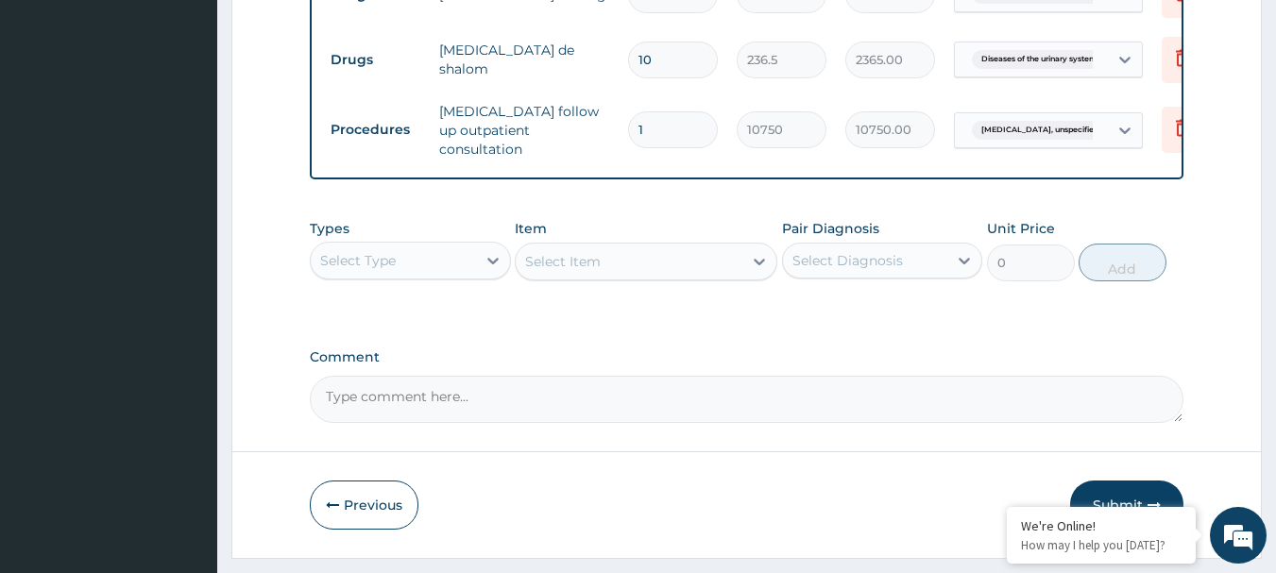
click at [1130, 503] on button "Submit" at bounding box center [1126, 505] width 113 height 49
